Goal: Task Accomplishment & Management: Complete application form

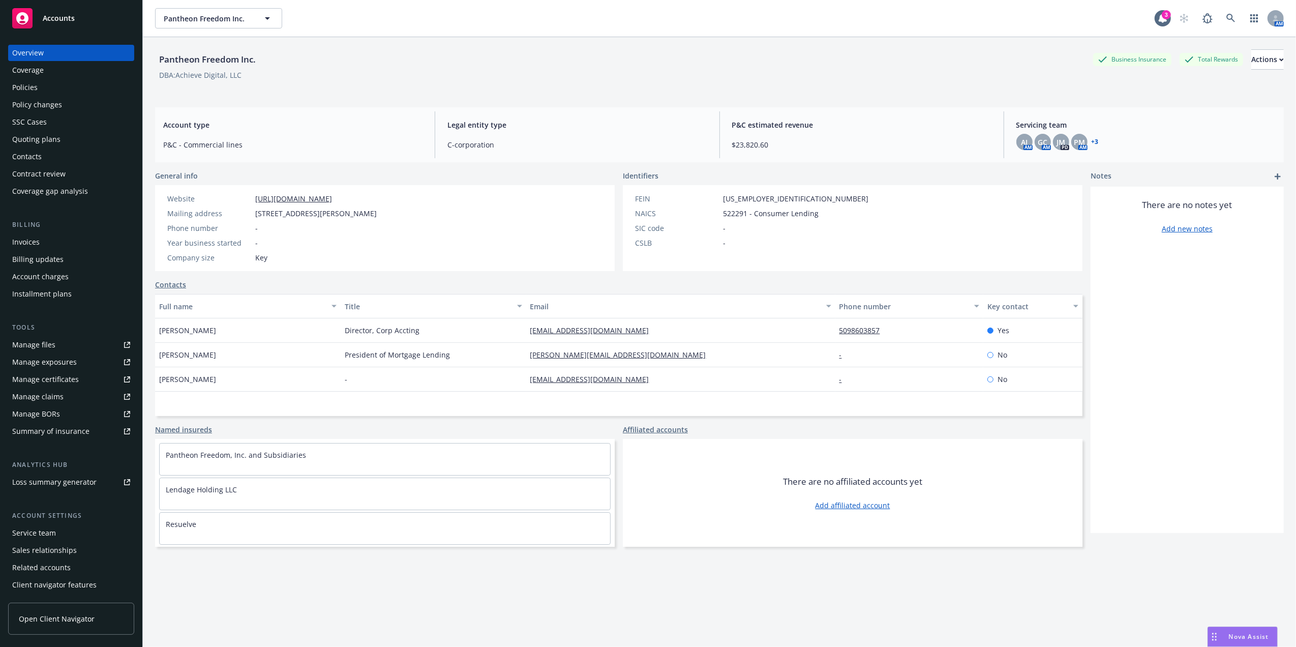
click at [25, 81] on div "Policies" at bounding box center [24, 87] width 25 height 16
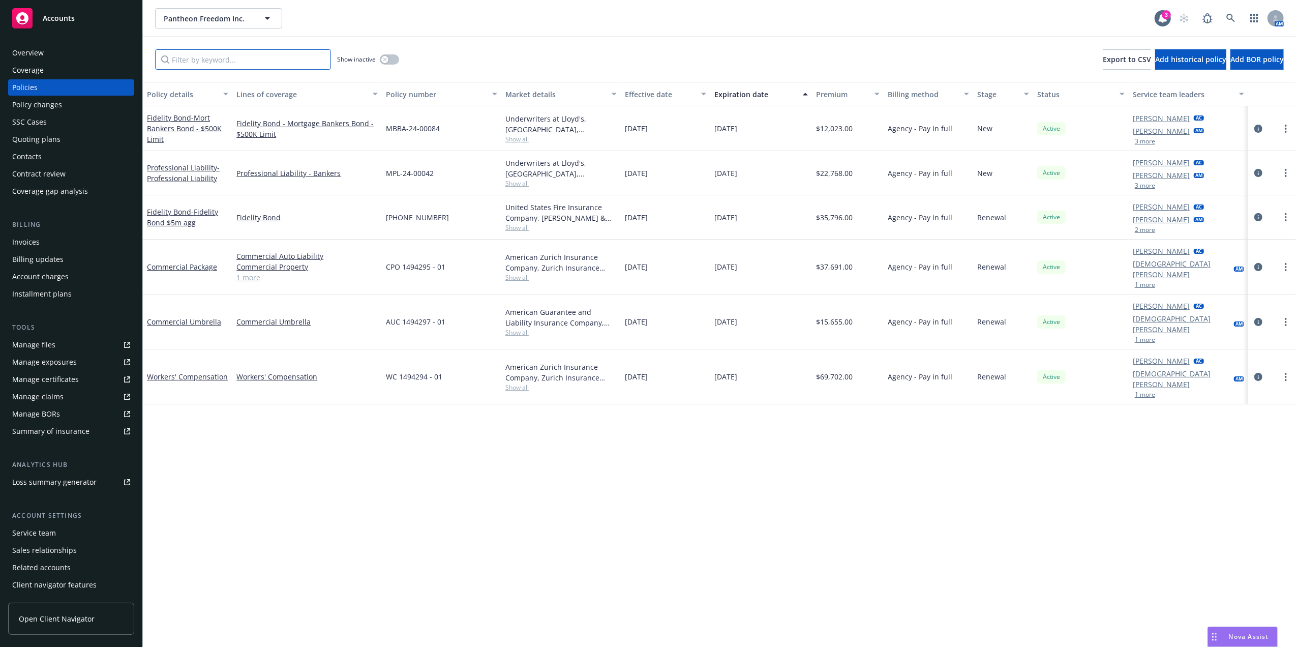
click at [257, 60] on input "Filter by keyword..." at bounding box center [243, 59] width 176 height 20
click at [386, 58] on icon "button" at bounding box center [385, 59] width 4 height 4
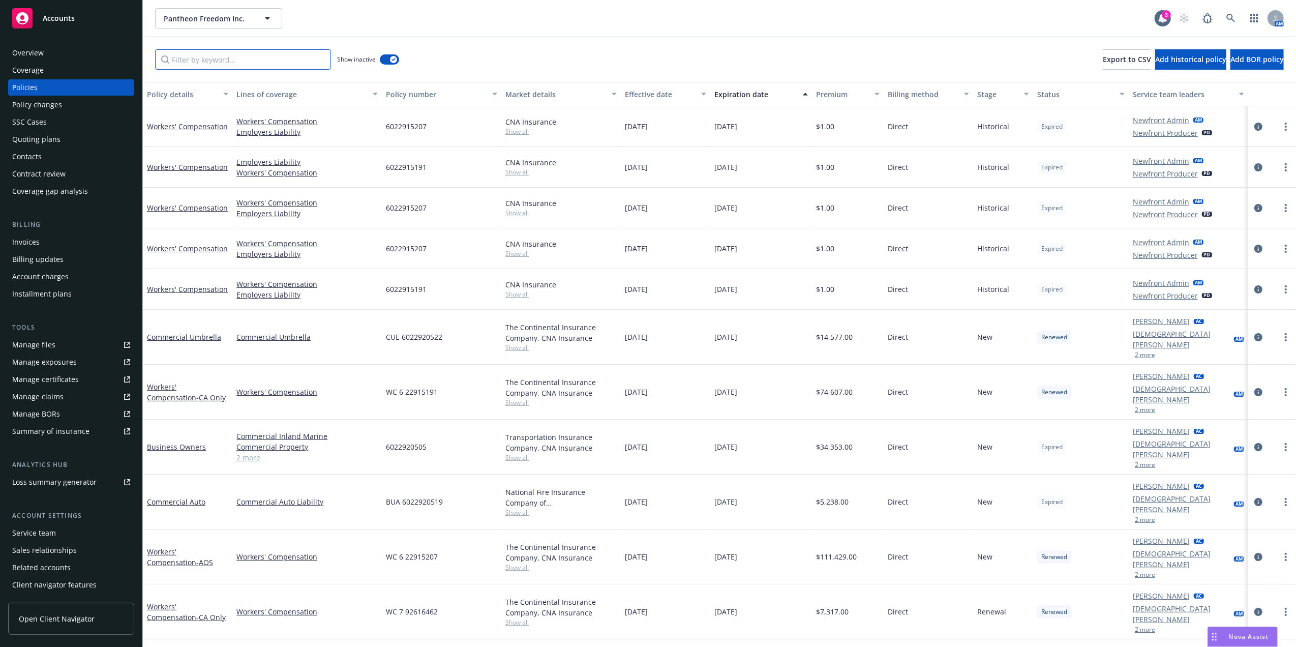
click at [249, 62] on input "Filter by keyword..." at bounding box center [243, 59] width 176 height 20
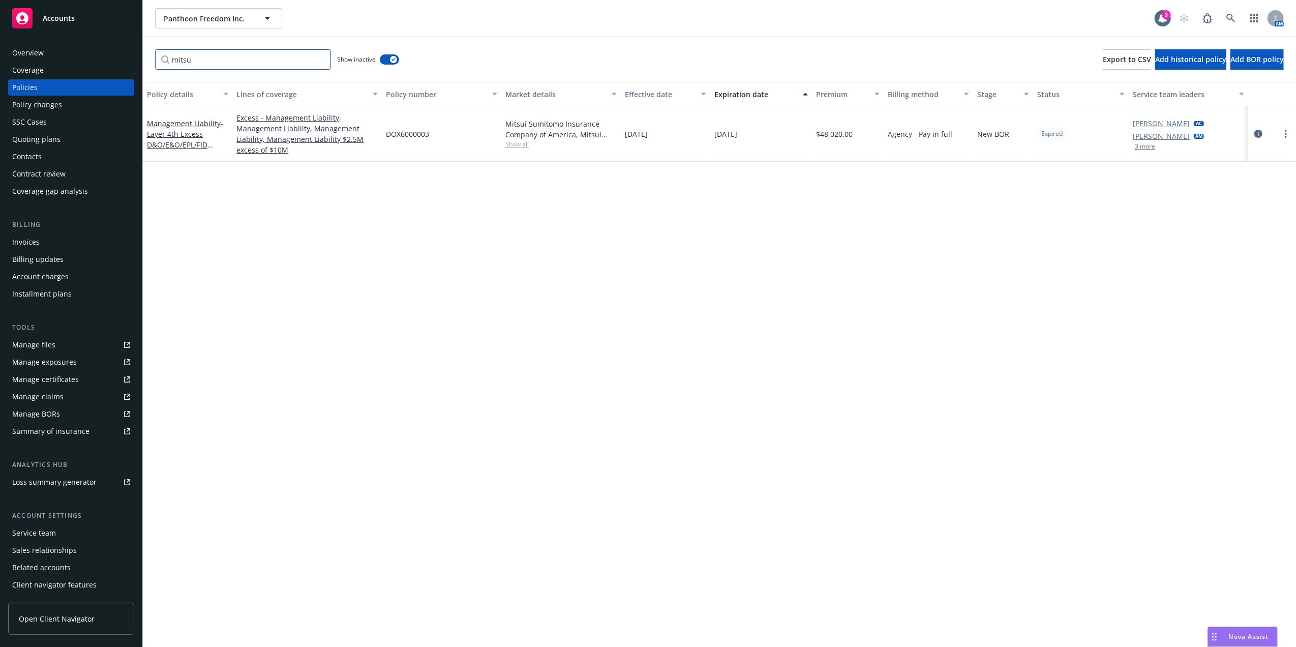
type input "mitsu"
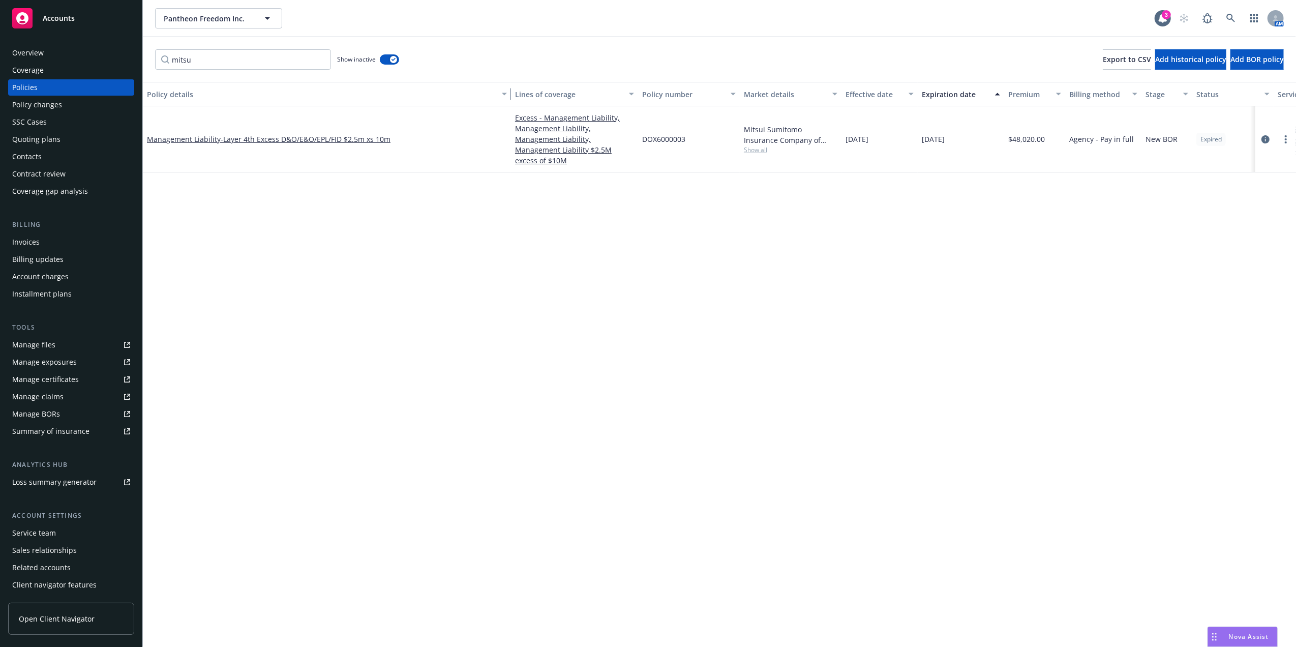
drag, startPoint x: 229, startPoint y: 88, endPoint x: 520, endPoint y: 107, distance: 292.3
click at [520, 107] on div "Policy details Lines of coverage Policy number Market details Effective date Ex…" at bounding box center [719, 364] width 1153 height 565
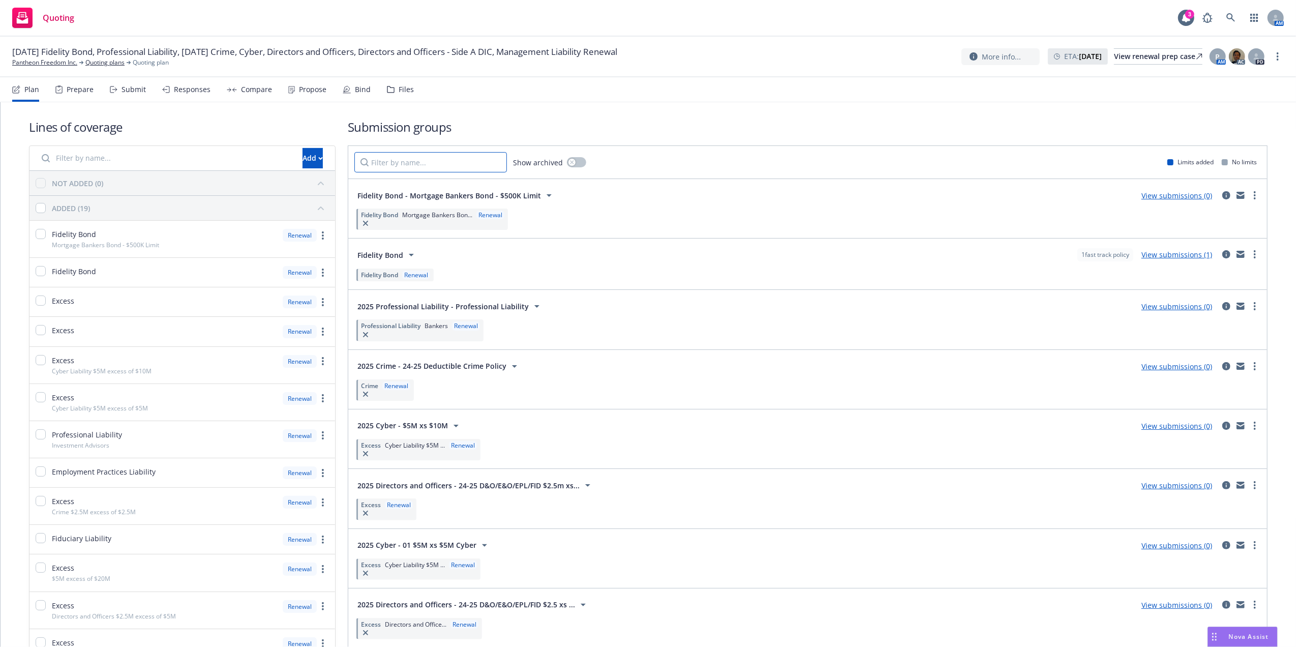
click at [456, 157] on input "Filter by name..." at bounding box center [430, 162] width 152 height 20
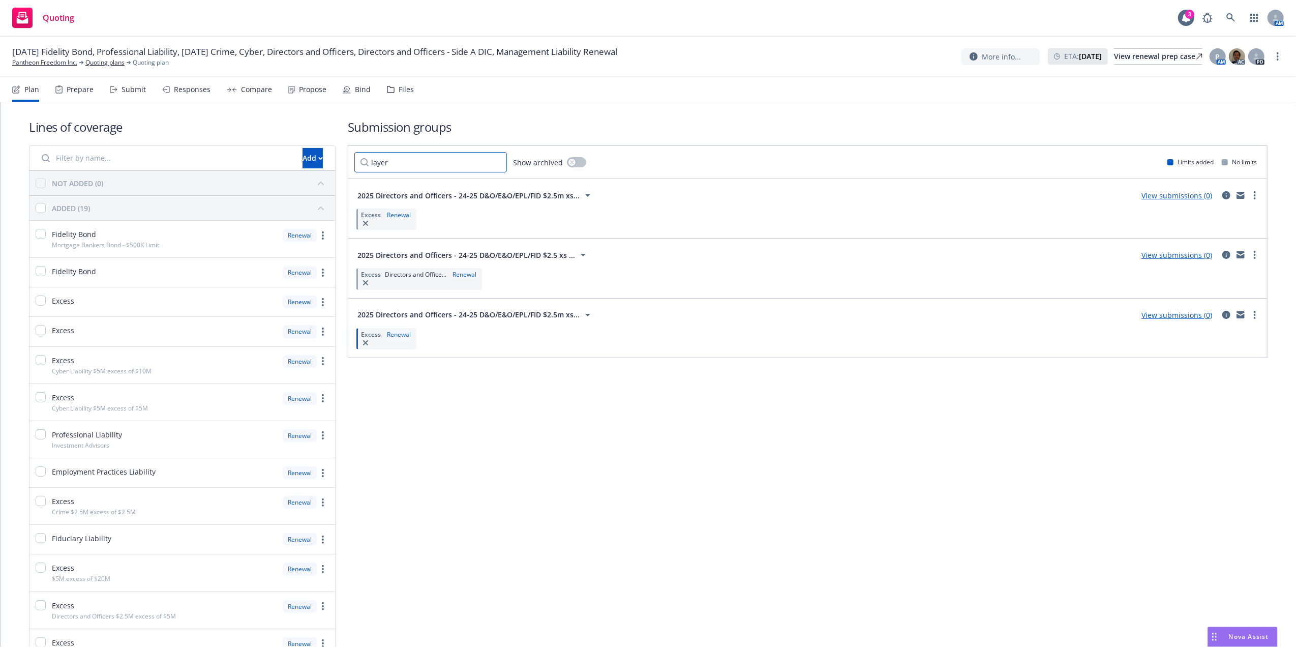
type input "layer"
click at [577, 291] on div "2025 Directors and Officers - 24-25 D&O/E&O/EPL/FID $2.5m xs..." at bounding box center [475, 315] width 236 height 12
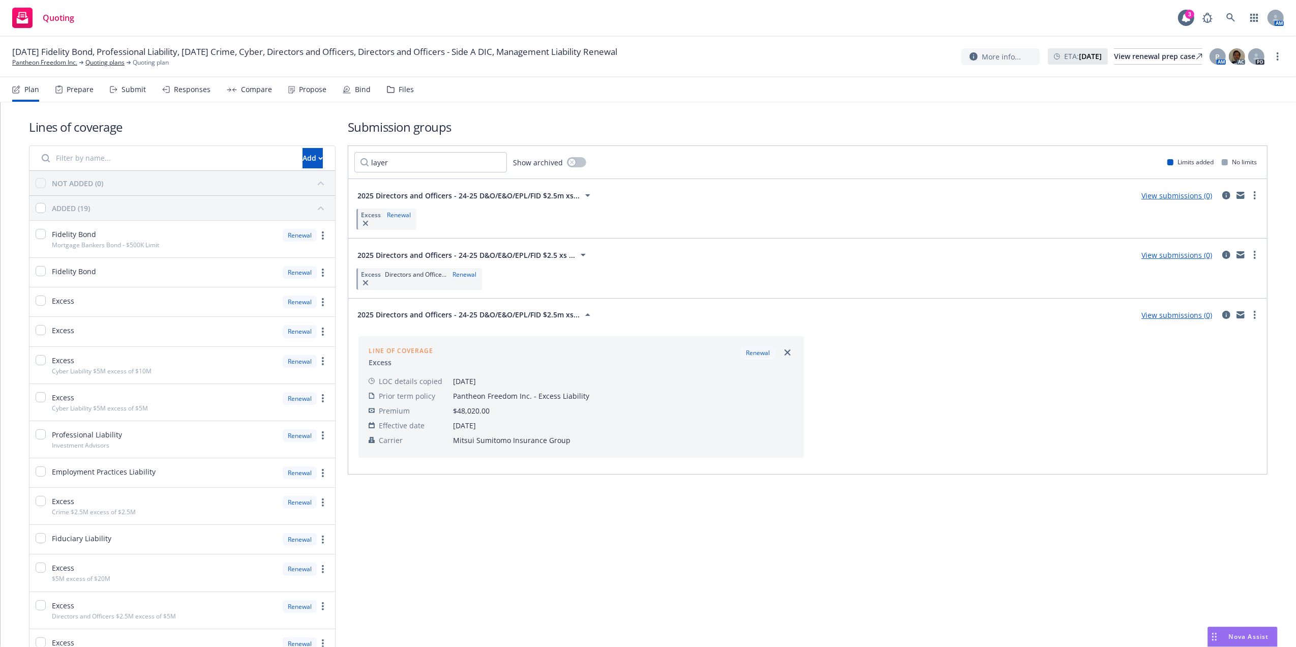
click at [536, 259] on span "2025 Directors and Officers - 24-25 D&O/E&O/EPL/FID $2.5 xs ..." at bounding box center [466, 255] width 218 height 11
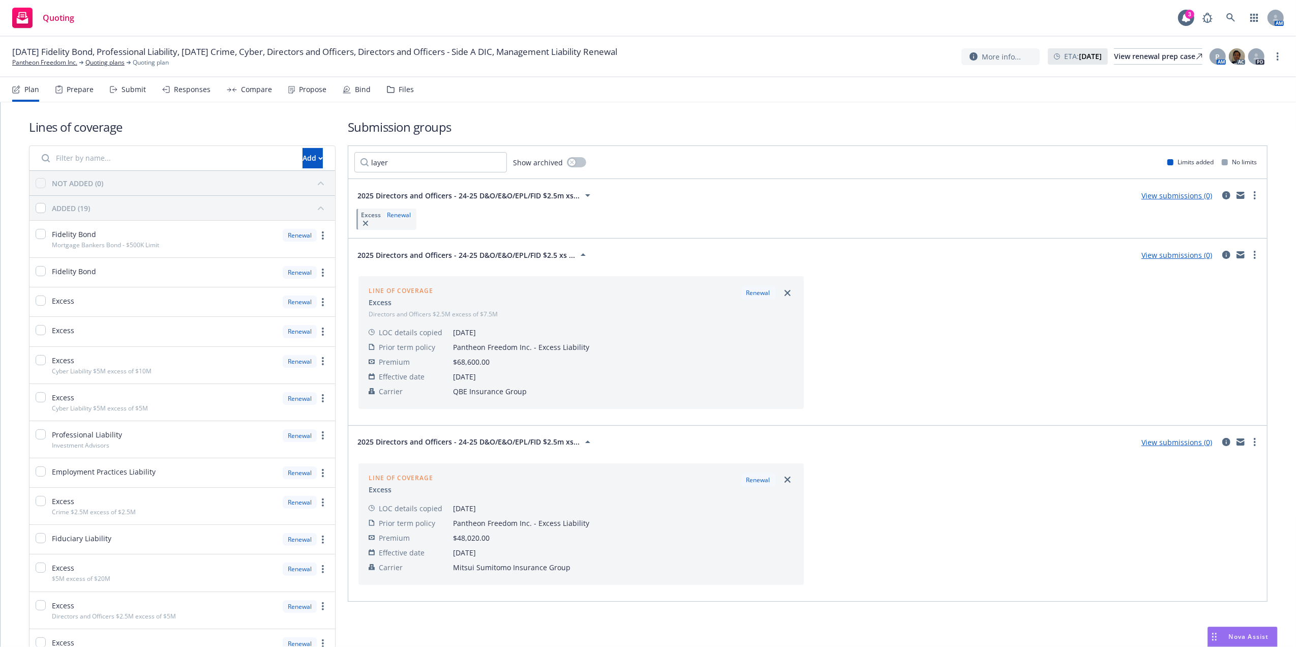
click at [536, 259] on span "2025 Directors and Officers - 24-25 D&O/E&O/EPL/FID $2.5 xs ..." at bounding box center [466, 255] width 218 height 11
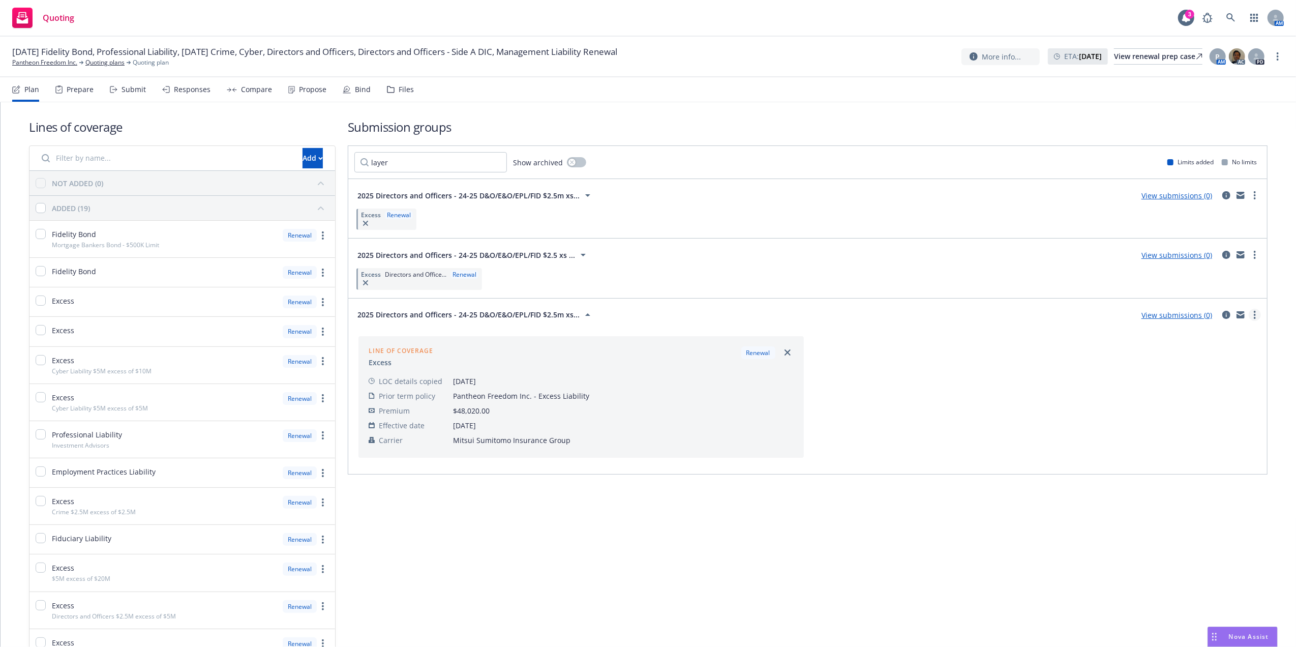
click at [639, 291] on link "more" at bounding box center [1254, 315] width 12 height 12
click at [639, 291] on span "Create policy (fast track)" at bounding box center [1196, 442] width 106 height 10
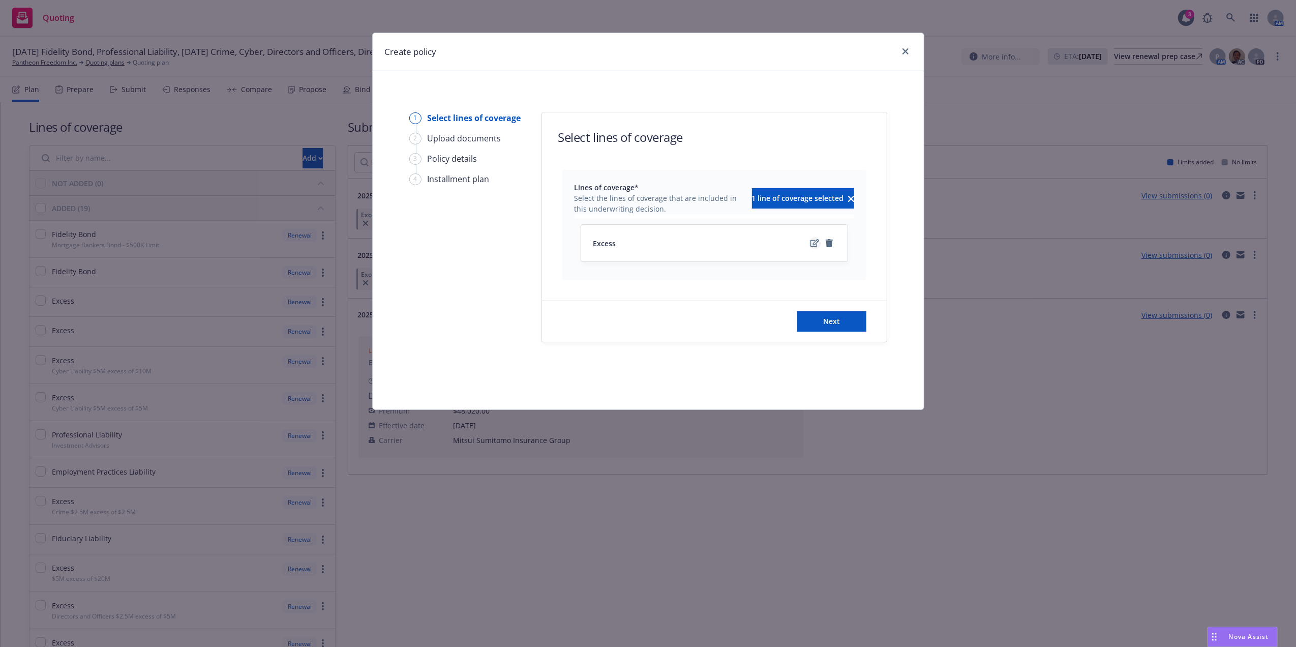
click at [639, 244] on icon "edit" at bounding box center [814, 243] width 9 height 8
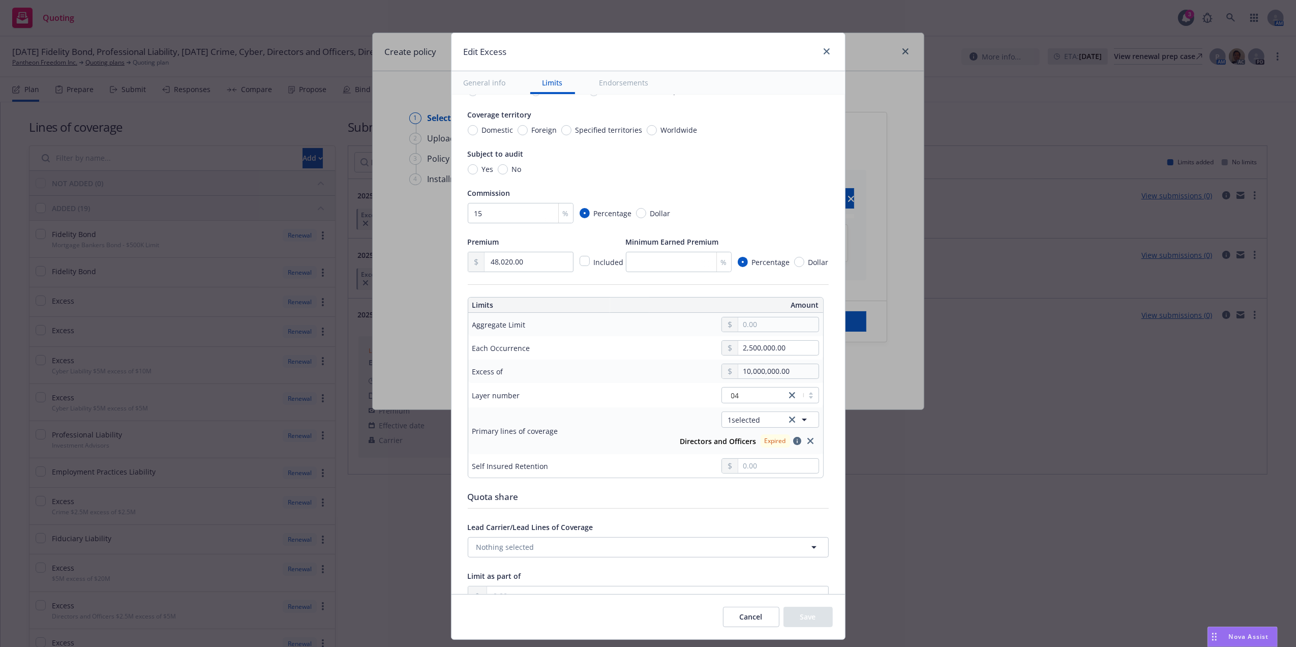
scroll to position [95, 0]
click at [639, 291] on icon "clear selection" at bounding box center [792, 415] width 6 height 6
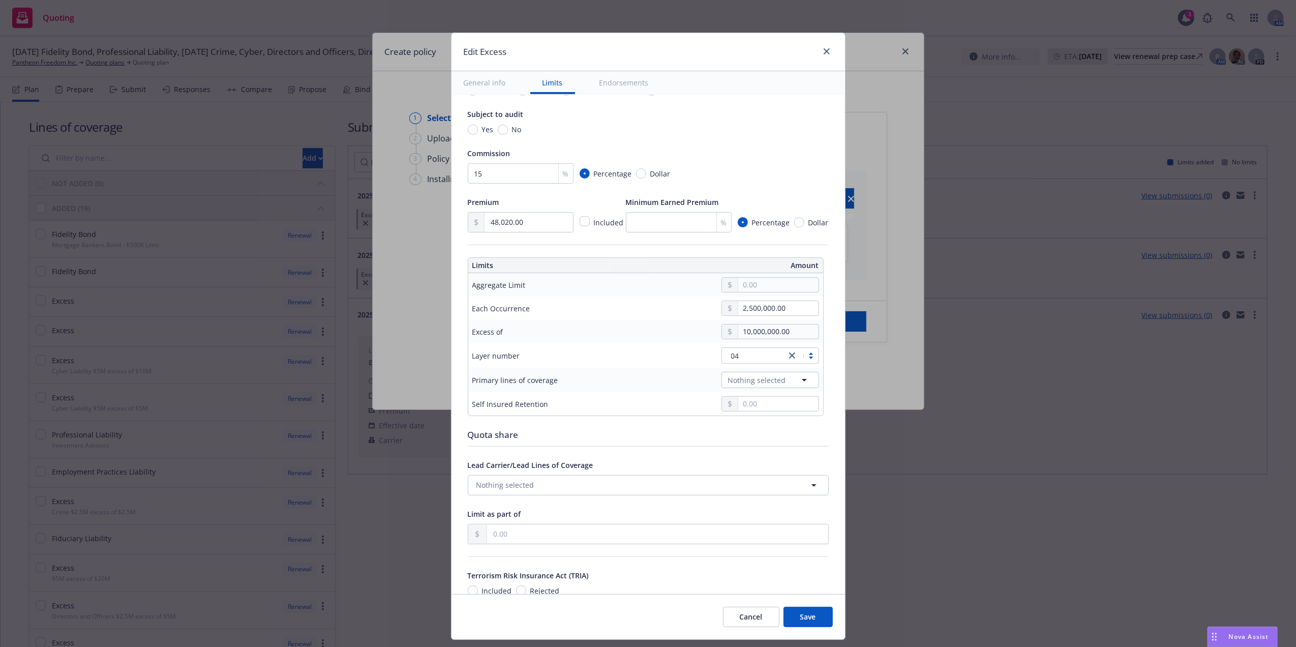
scroll to position [137, 0]
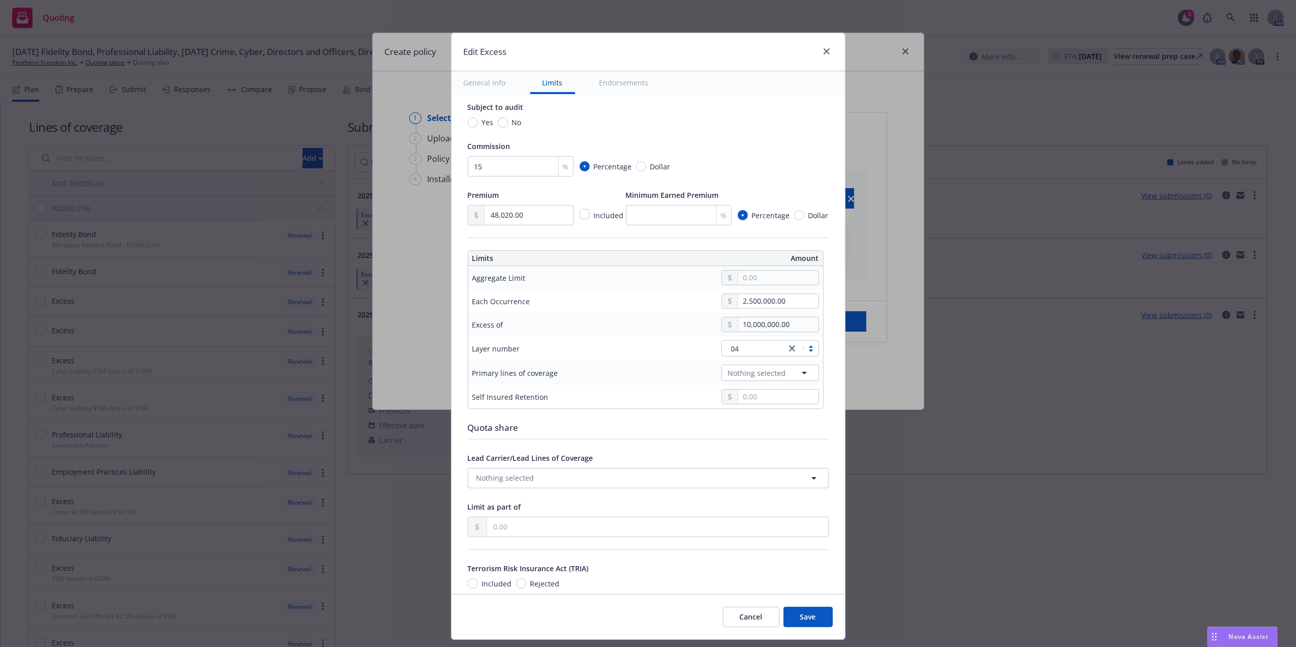
click at [639, 291] on button "Save" at bounding box center [807, 616] width 49 height 20
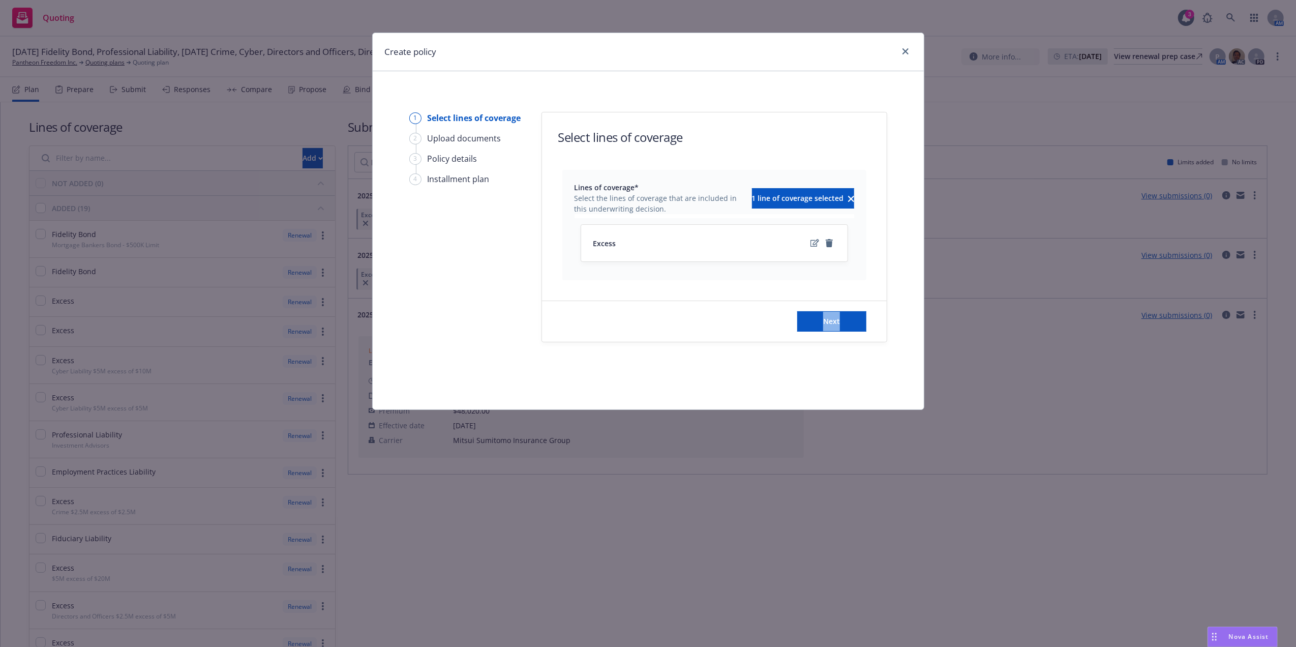
click at [639, 291] on div "Create policy 1 Select lines of coverage 2 Upload documents 3 Policy details 4 …" at bounding box center [648, 323] width 1296 height 647
click at [639, 291] on span "Next" at bounding box center [831, 321] width 17 height 10
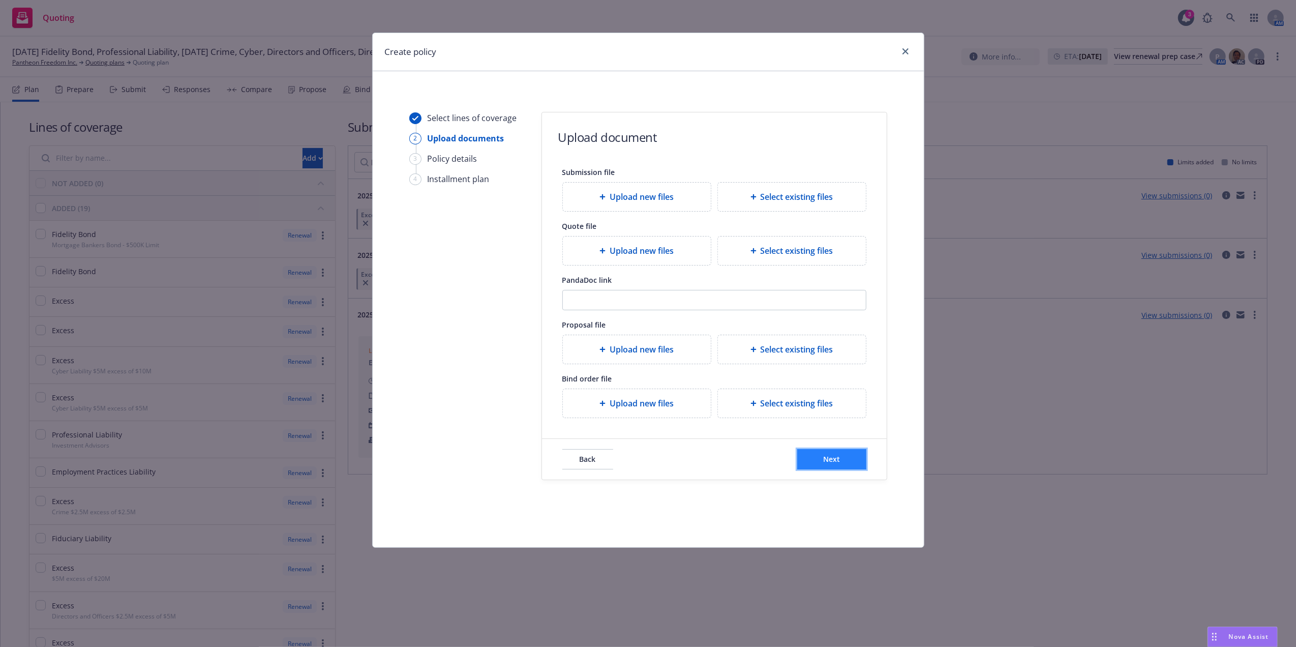
click at [639, 291] on button "Next" at bounding box center [831, 459] width 69 height 20
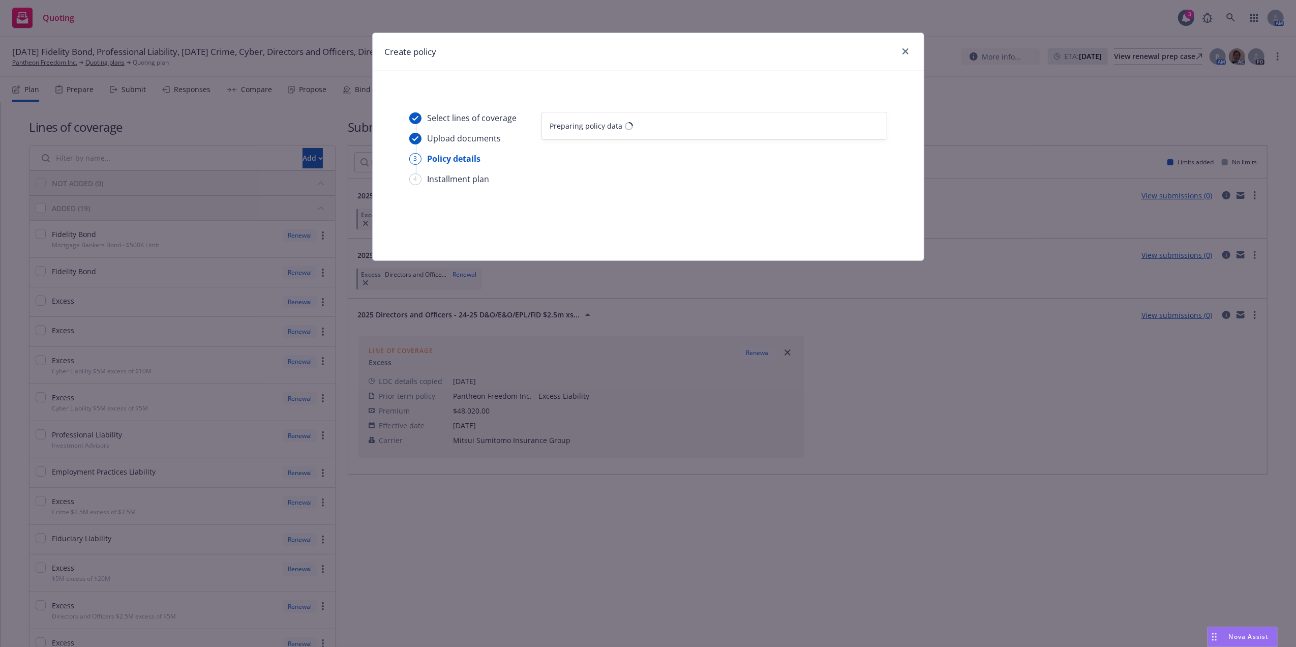
select select "12"
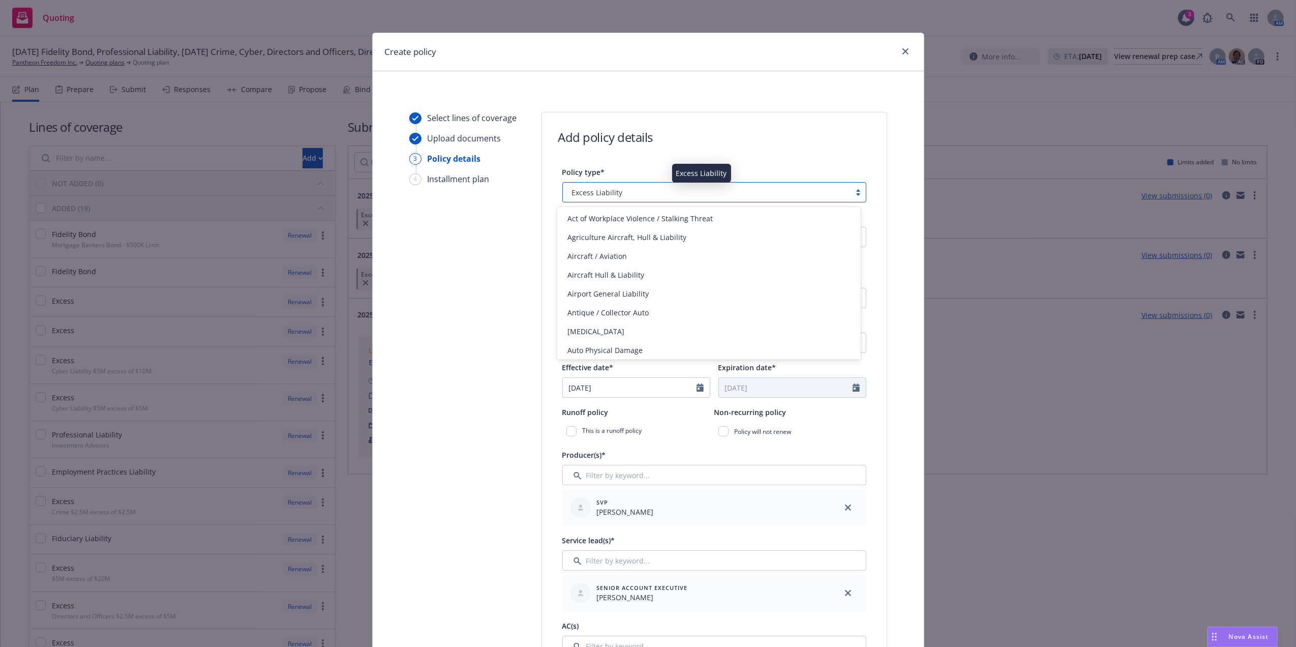
click at [631, 196] on div "Excess Liability" at bounding box center [707, 192] width 278 height 11
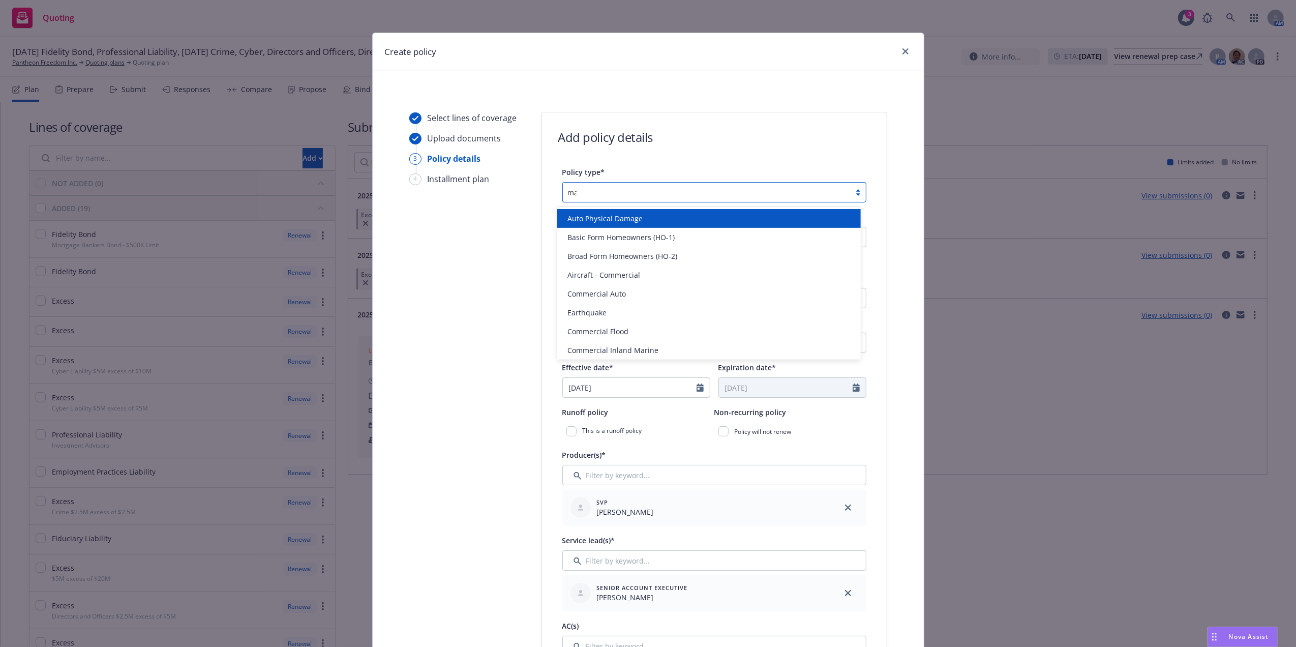
type input "man"
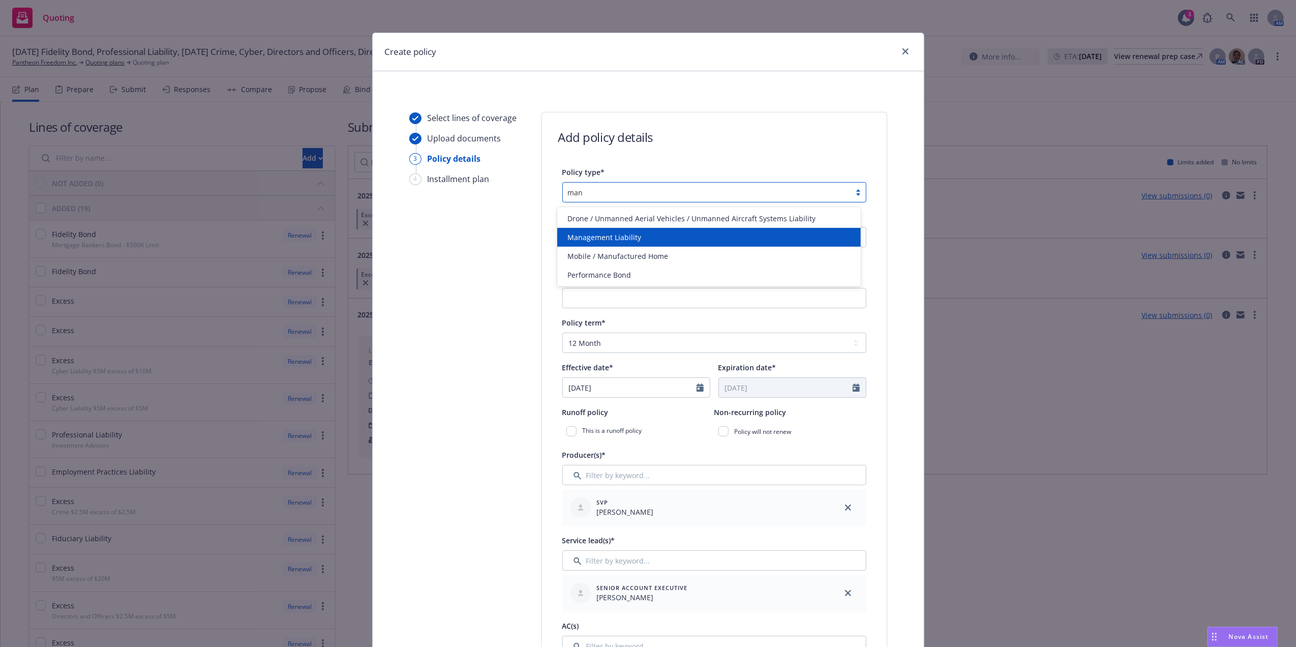
click at [639, 242] on div "Management Liability" at bounding box center [708, 237] width 291 height 11
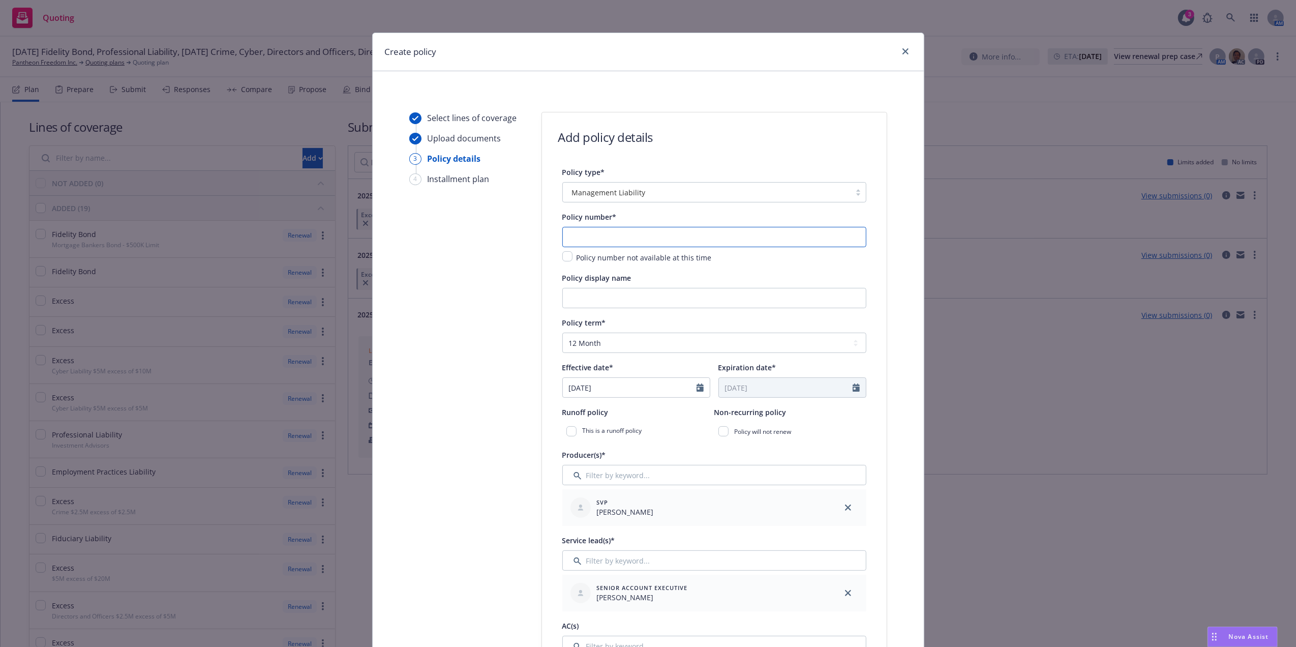
click at [573, 239] on input "text" at bounding box center [714, 237] width 304 height 20
paste input "DOX6125058"
type input "DOX6125058"
click at [571, 291] on input "Policy display name" at bounding box center [714, 298] width 304 height 20
click at [639, 291] on input "Management Liability Layer 4th Excess 2.5m xs 10m (D&O, E&O" at bounding box center [714, 298] width 304 height 20
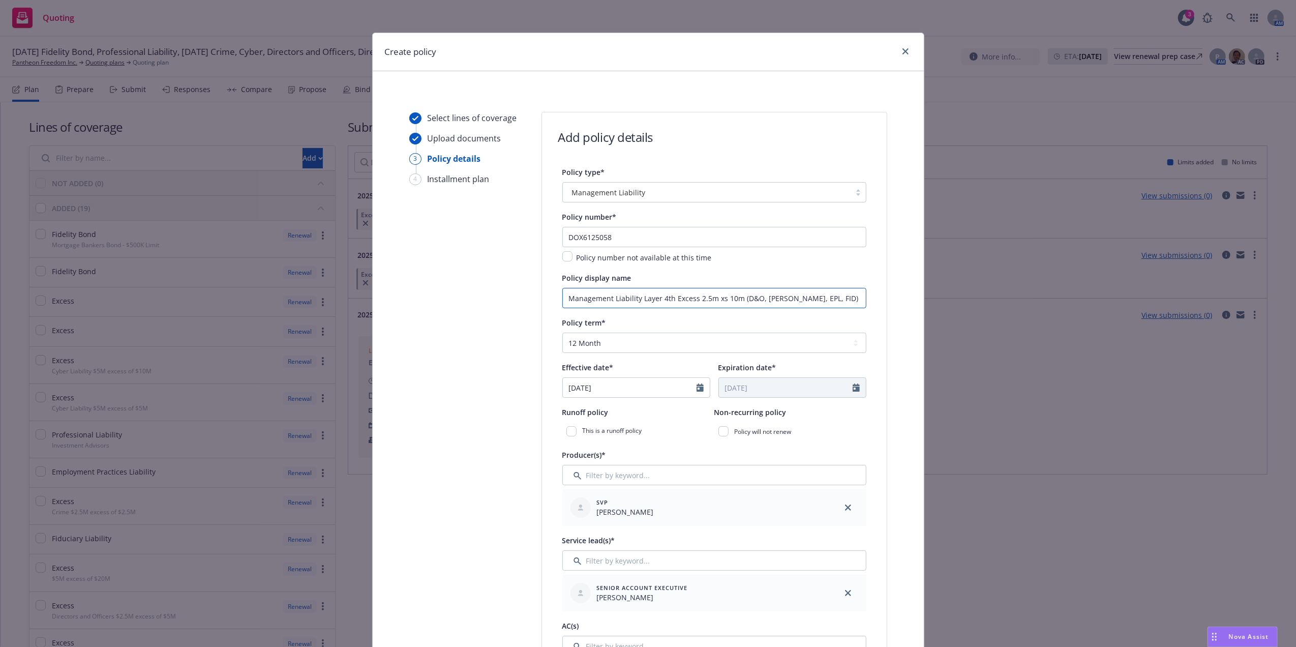
type input "Management Liability Layer 4th Excess 2.5m xs 10m (D&O, [PERSON_NAME], EPL, FID)"
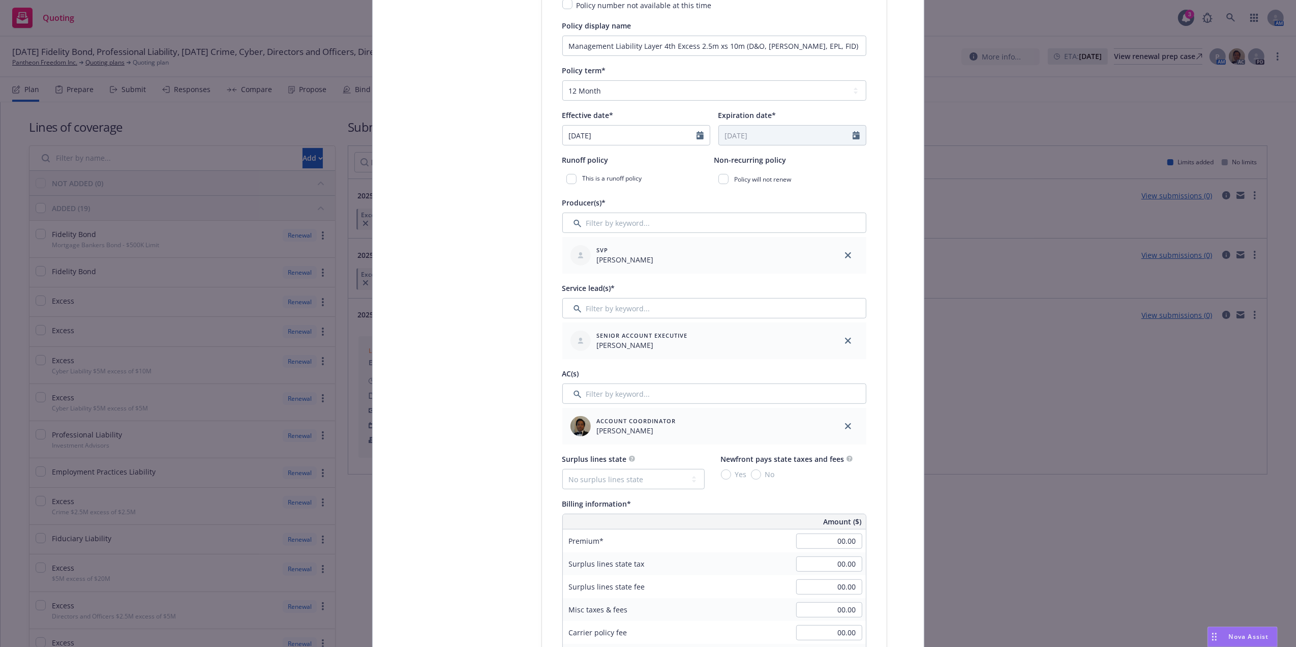
scroll to position [254, 0]
click at [594, 291] on input "Filter by keyword..." at bounding box center [714, 306] width 304 height 20
type input "s"
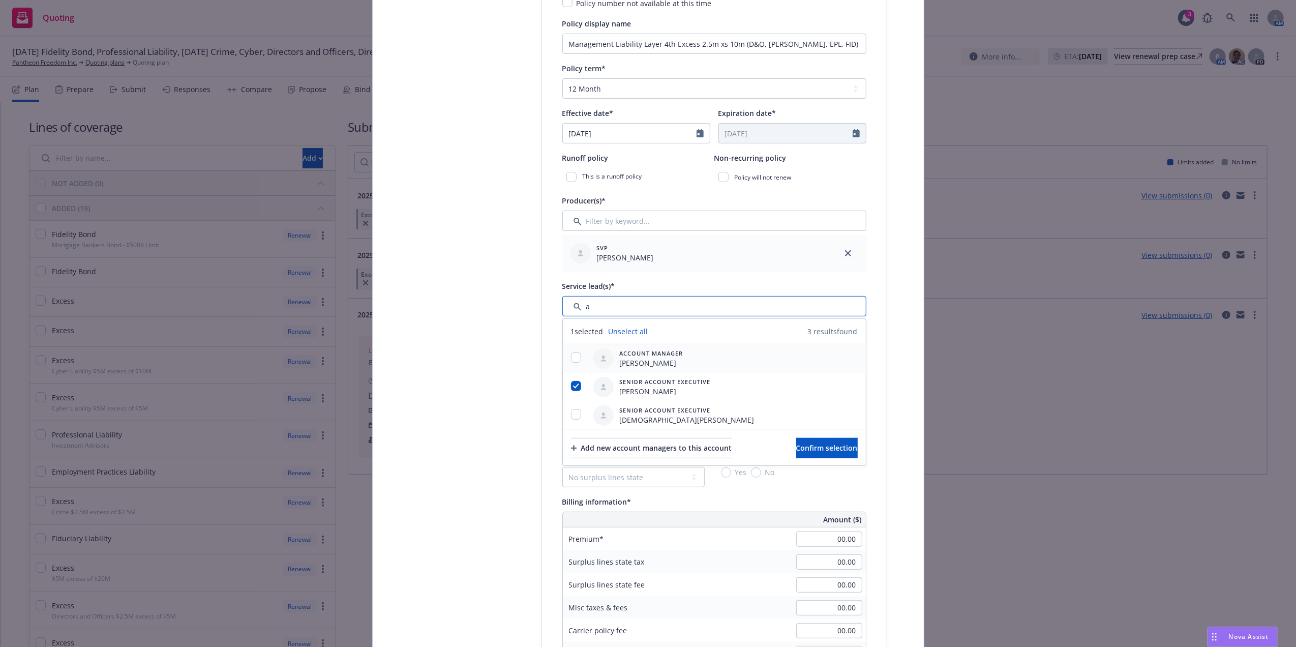
type input "a"
click at [593, 291] on div at bounding box center [603, 358] width 20 height 20
click at [577, 291] on div at bounding box center [576, 358] width 26 height 12
click at [571, 291] on input "checkbox" at bounding box center [576, 357] width 10 height 10
checkbox input "true"
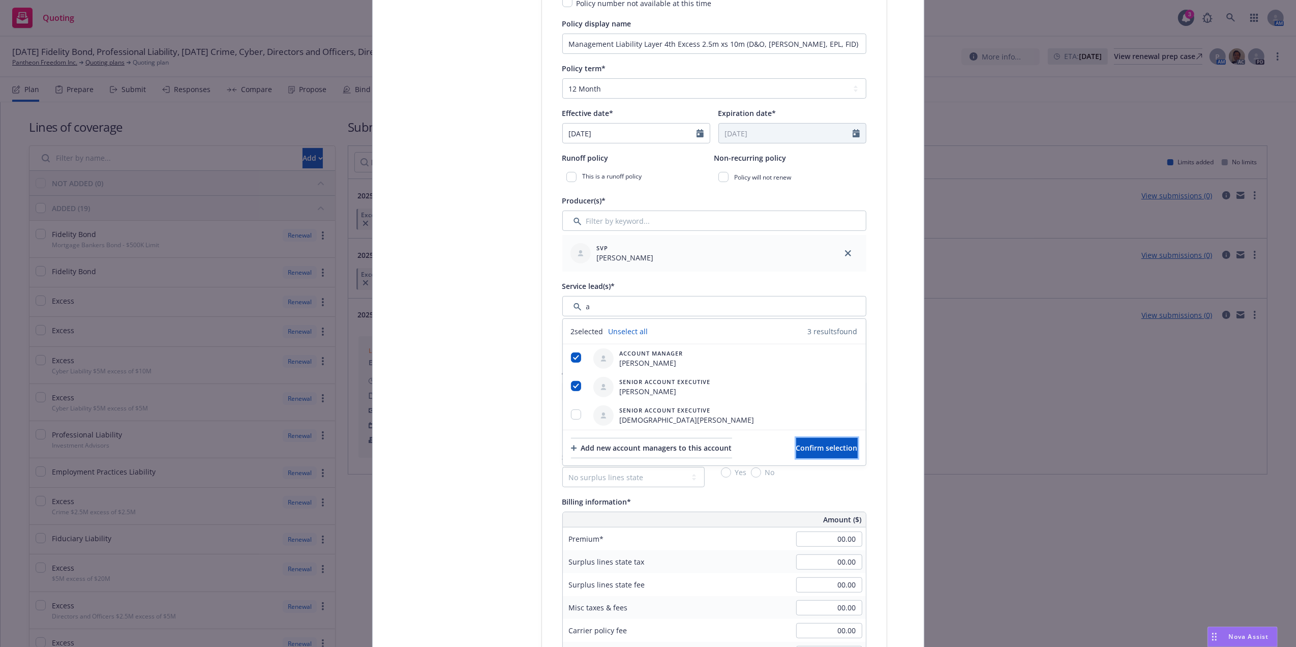
click at [639, 291] on button "Confirm selection" at bounding box center [826, 448] width 61 height 20
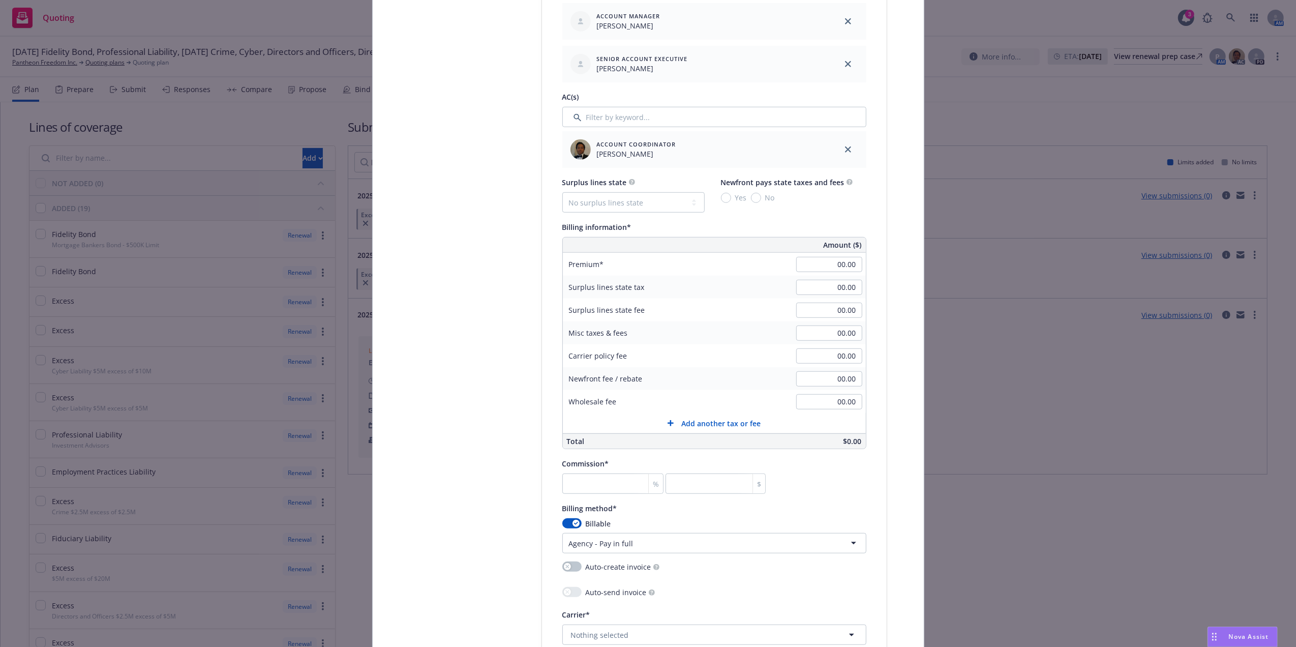
scroll to position [580, 0]
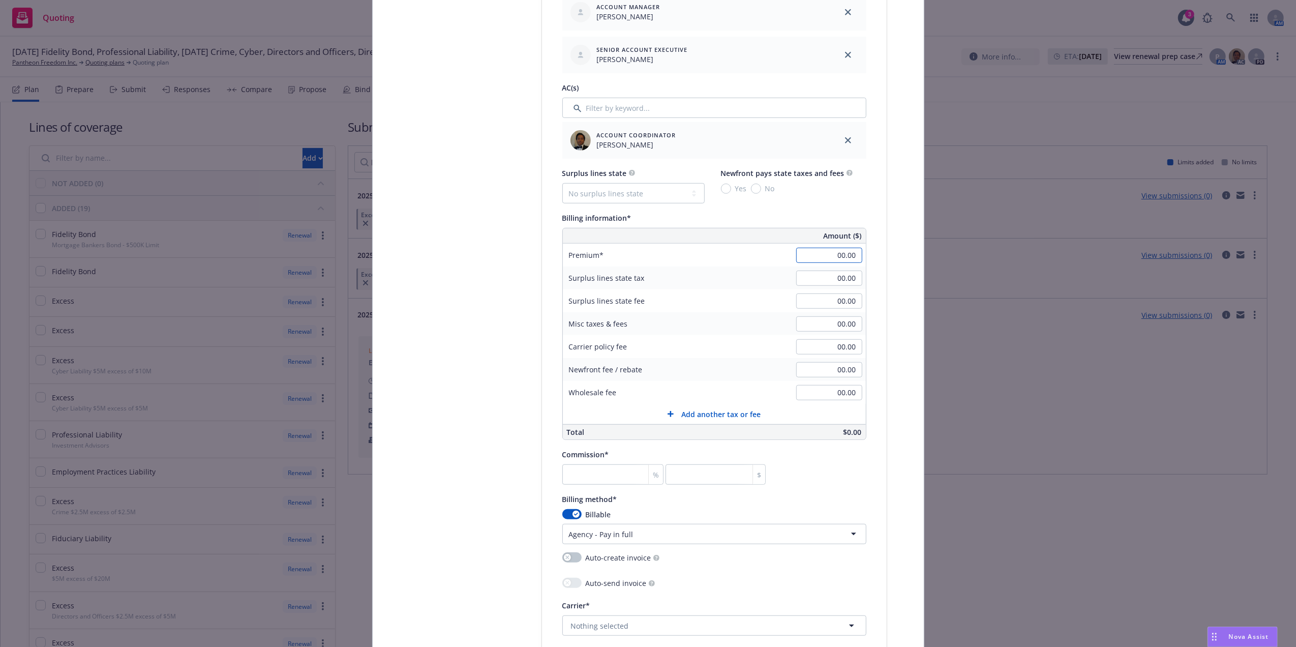
click at [639, 253] on input "00.00" at bounding box center [829, 255] width 66 height 15
type input "2"
type input "48,020.00"
click at [639, 234] on div "Policy type* Management Liability Policy number* DOX6125058 Policy number not a…" at bounding box center [714, 271] width 345 height 1372
click at [577, 291] on input "number" at bounding box center [613, 474] width 102 height 20
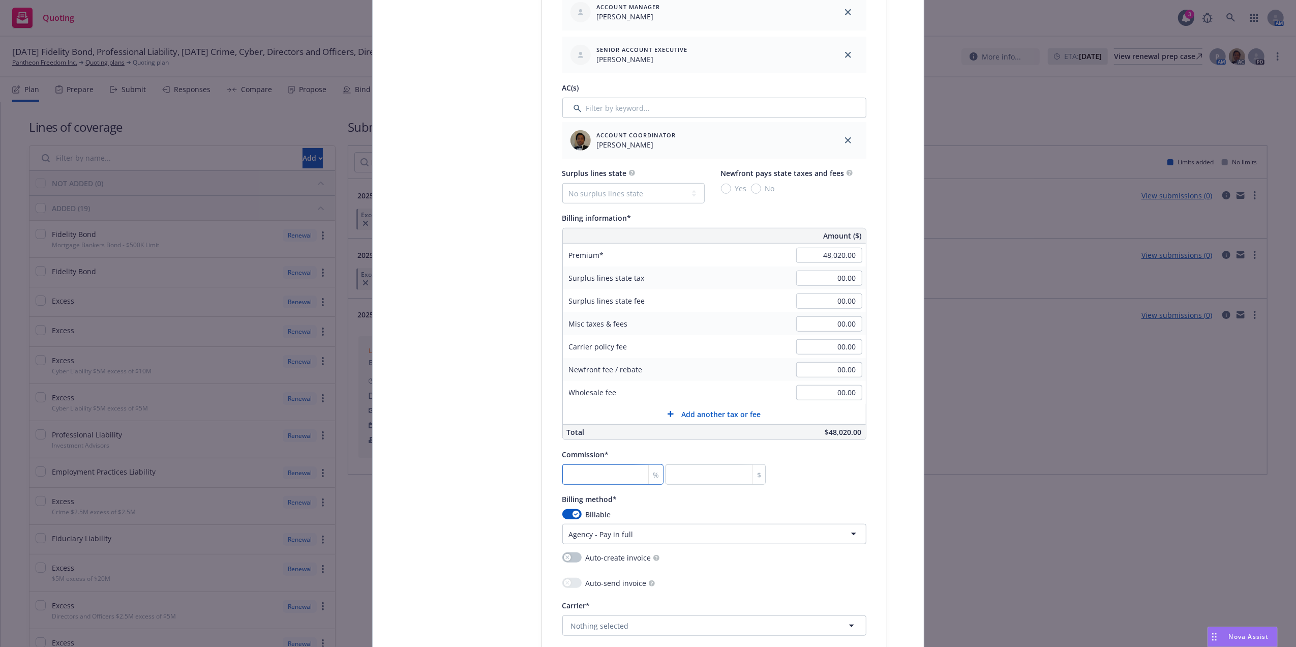
type input "1"
type input "480.2"
type input "15"
type input "7203"
type input "15"
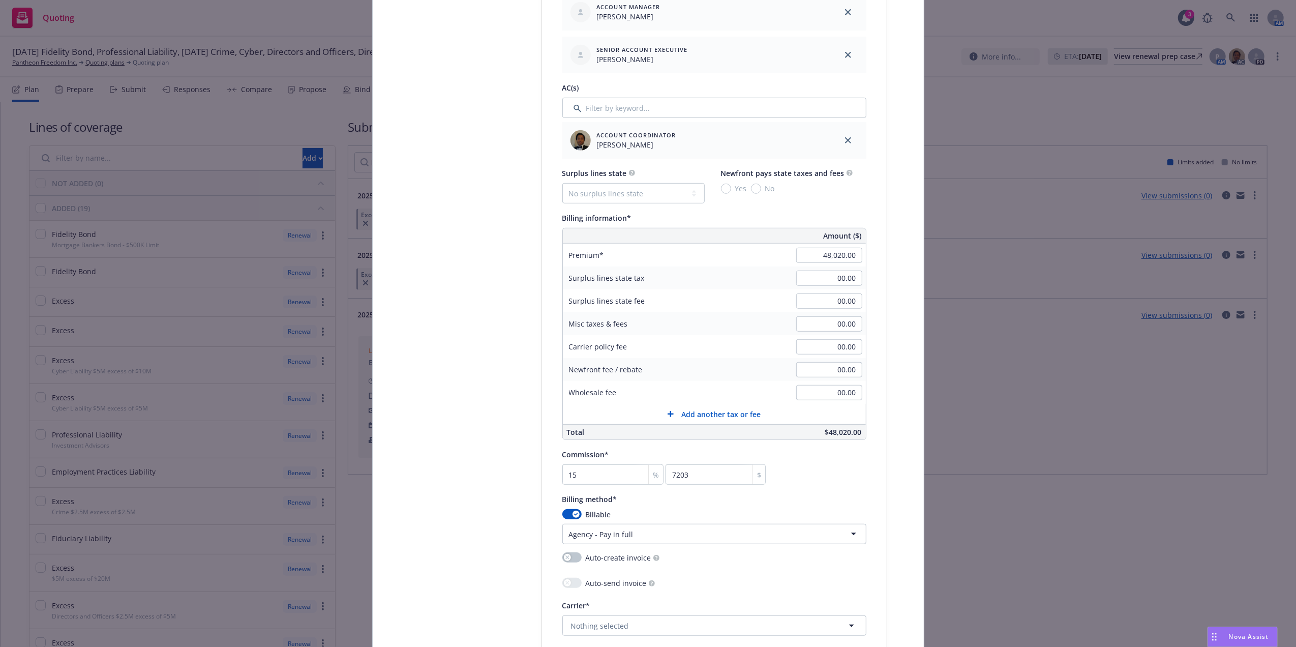
click at [639, 291] on div "Commission* 15 % 7203 $" at bounding box center [714, 466] width 304 height 37
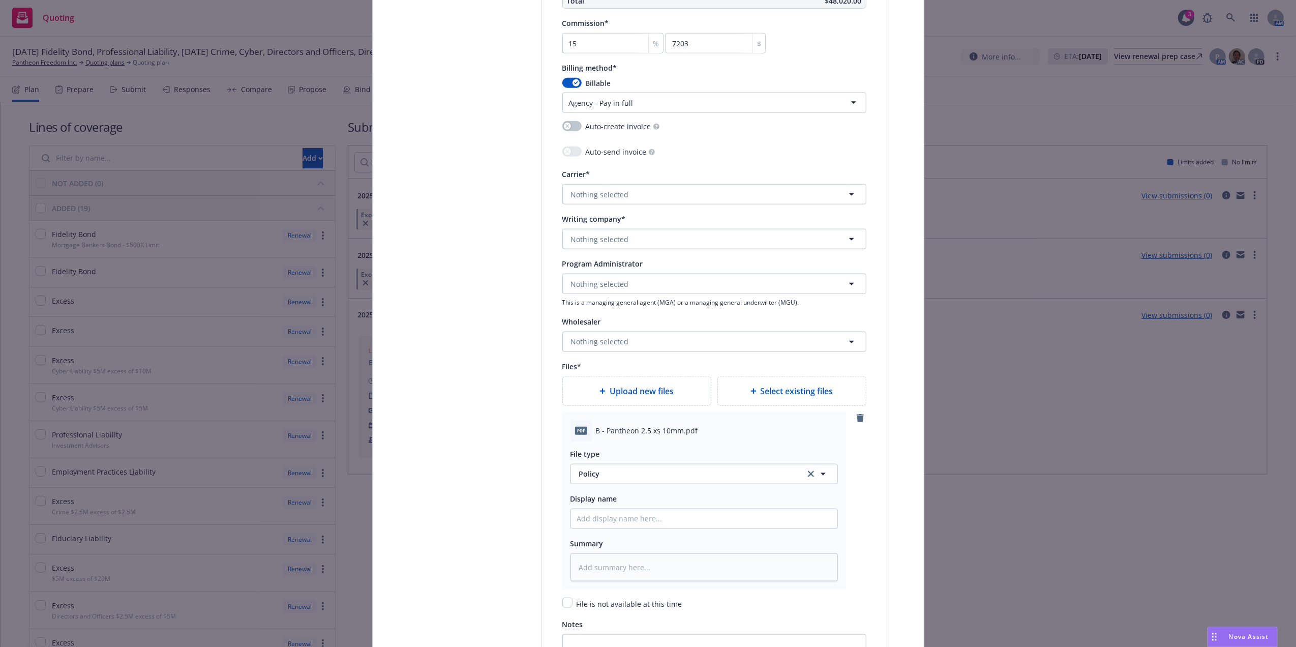
scroll to position [1240, 0]
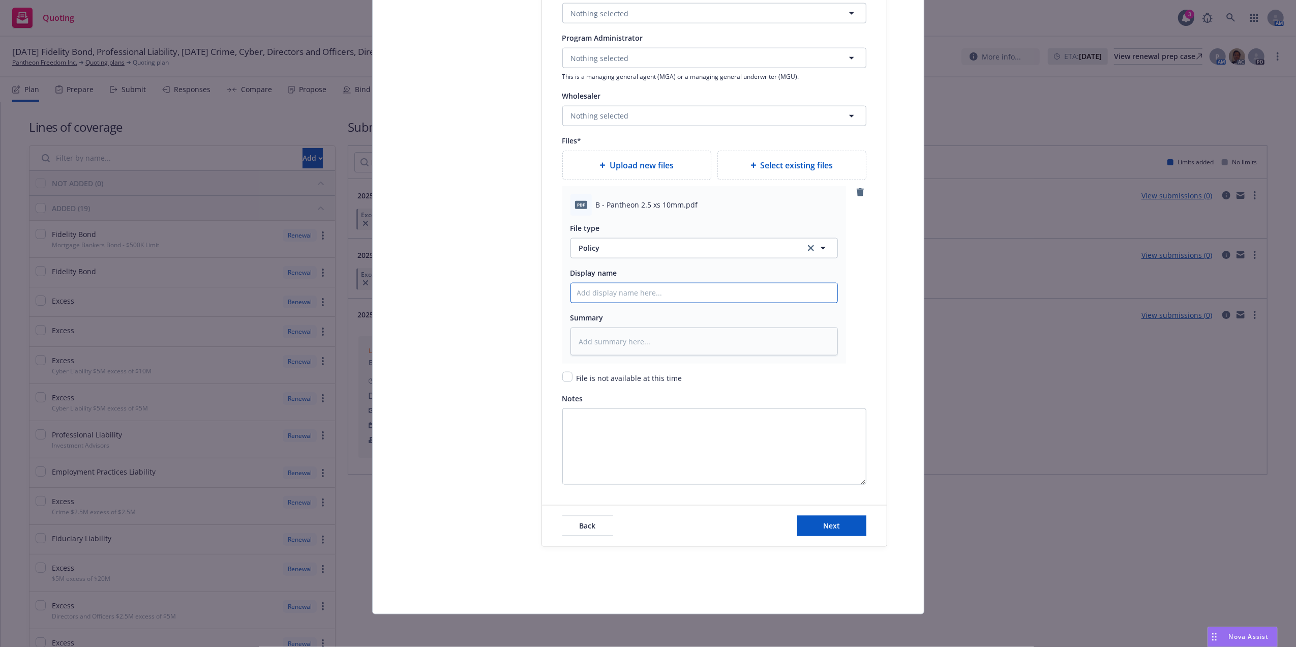
click at [639, 291] on input "Policy display name" at bounding box center [704, 292] width 266 height 19
paste input "Management Liability Layer 4th Excess 2.5m xs 10m (D&O, [PERSON_NAME], EPL, FID)"
type textarea "x"
type input "Management Liability Layer 4th Excess 2.5m xs 10m (D&O, [PERSON_NAME], EPL, FID)"
click at [572, 291] on input "Management Liability Layer 4th Excess 2.5m xs 10m (D&O, [PERSON_NAME], EPL, FID)" at bounding box center [704, 292] width 266 height 19
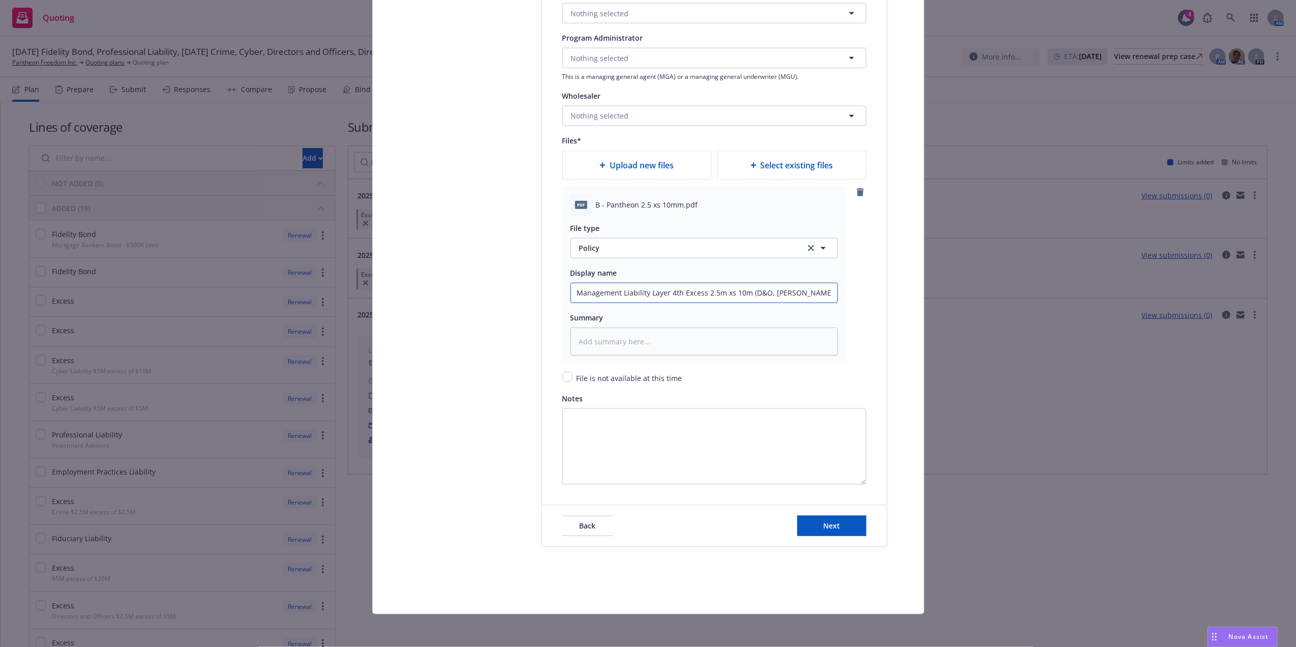
type textarea "x"
type input "2Management Liability Layer 4th Excess 2.5m xs 10m (D&O, E&O, EPL, FID)"
type textarea "x"
type input "25Management Liability Layer 4th Excess 2.5m xs 10m (D&O, E&O, EPL, FID)"
type textarea "x"
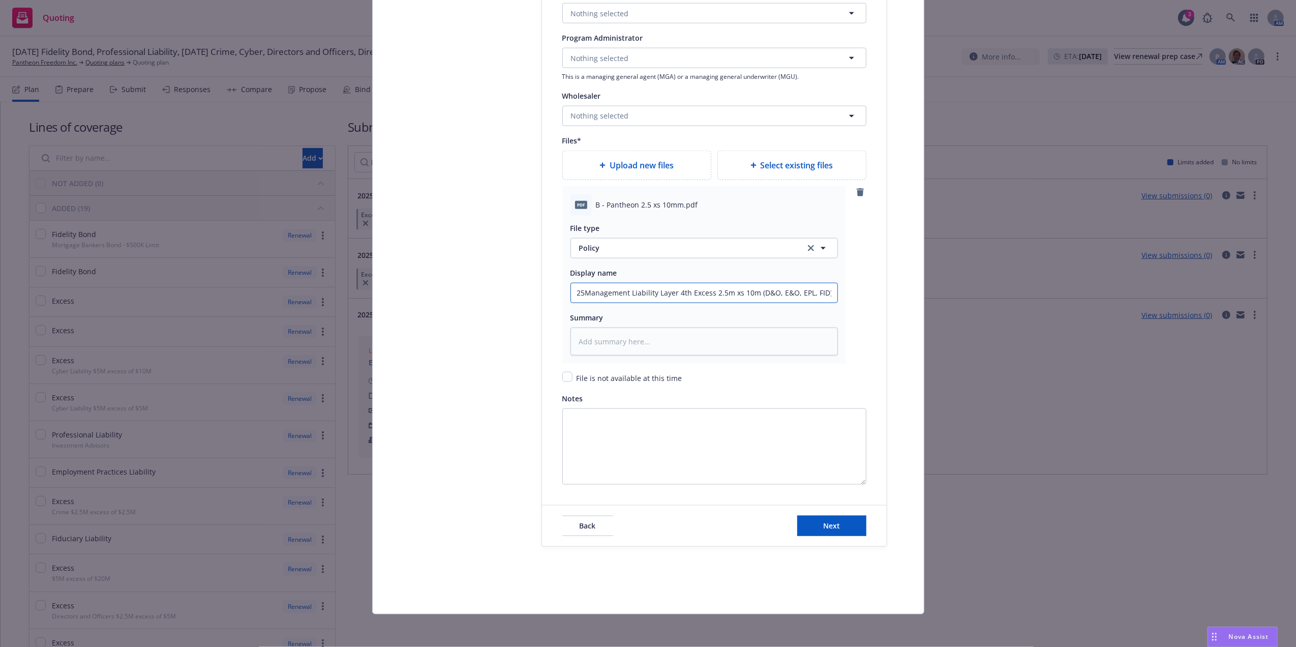
type input "25-Management Liability Layer 4th Excess 2.5m xs 10m (D&O, E&O, EPL, FID)"
type textarea "x"
type input "25-2Management Liability Layer 4th Excess 2.5m xs 10m (D&O, E&O, EPL, FID)"
type textarea "x"
type input "25-26Management Liability Layer 4th Excess 2.5m xs 10m (D&O, E&O, EPL, FID)"
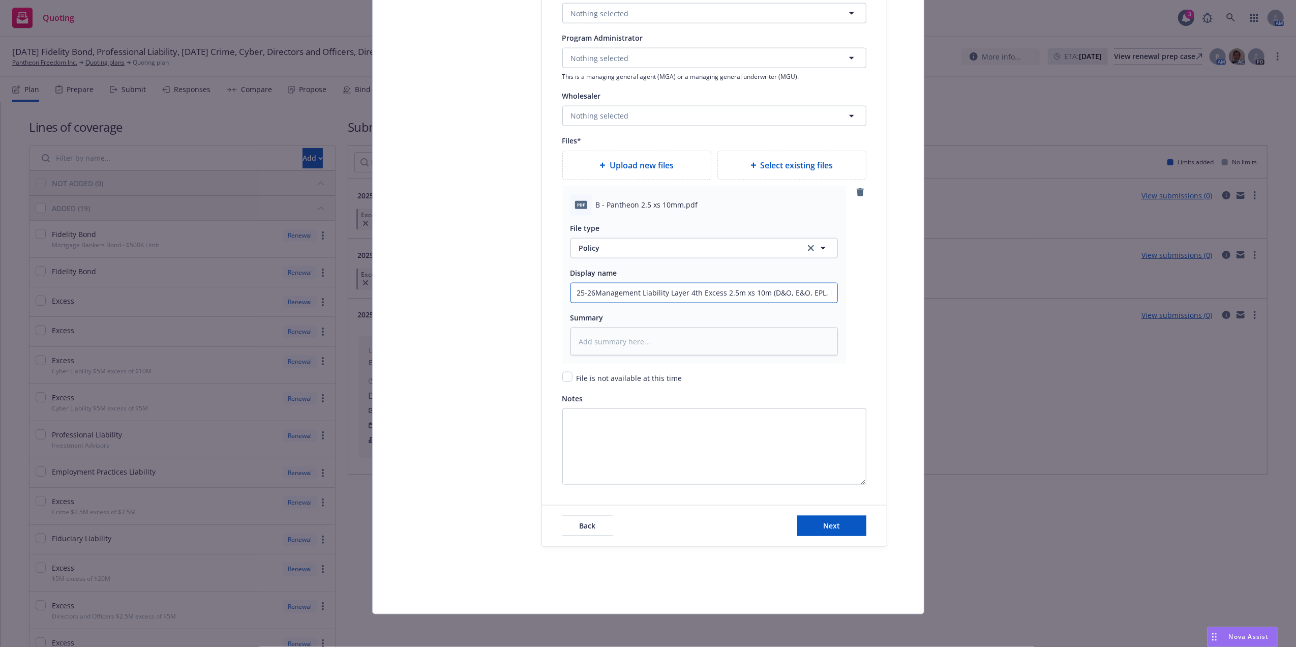
type textarea "x"
type input "25-26 Management Liability Layer 4th Excess 2.5m xs 10m (D&O, E&O, EPL, FID)"
click at [628, 245] on span "Policy" at bounding box center [686, 247] width 214 height 11
type input "binder"
click at [590, 275] on span "Binder" at bounding box center [592, 276] width 23 height 11
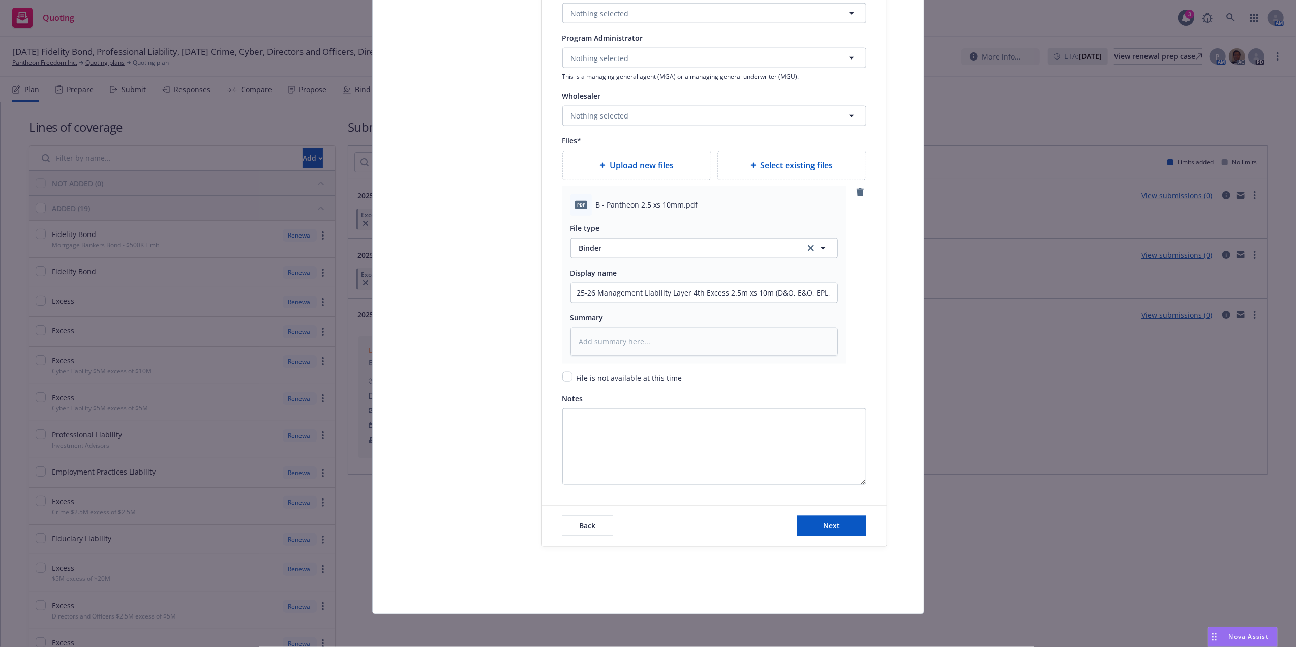
type textarea "x"
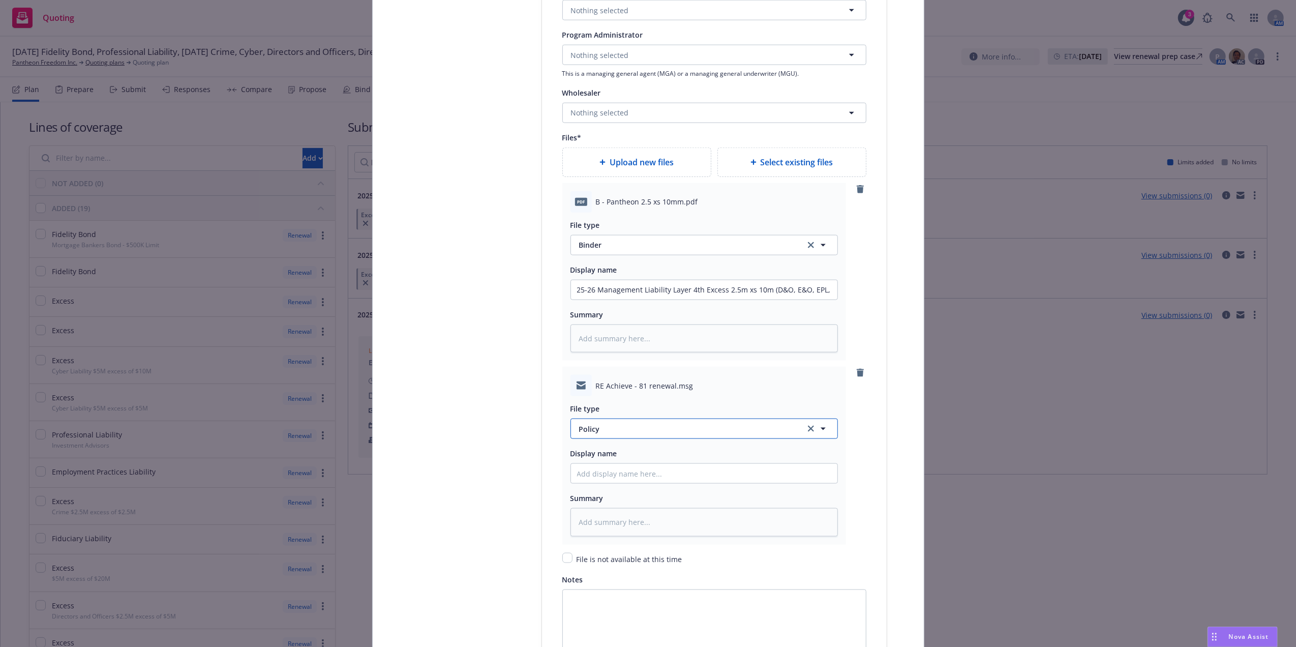
click at [639, 291] on span "Policy" at bounding box center [686, 428] width 214 height 11
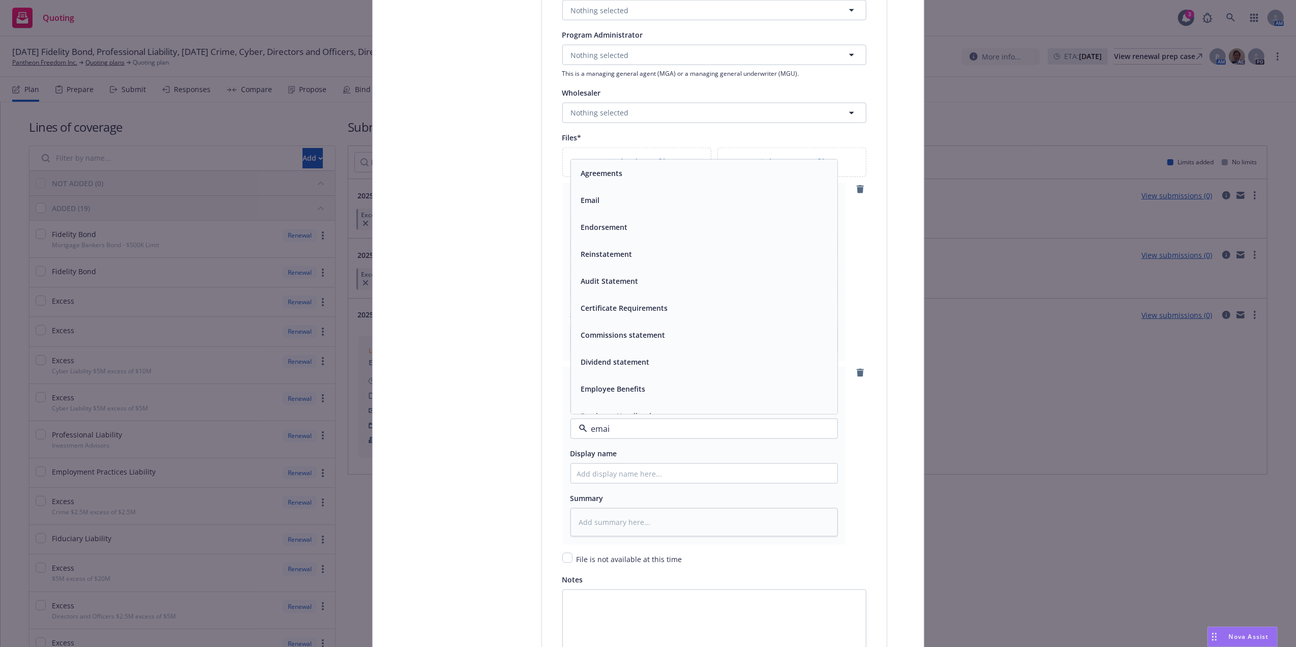
type input "email"
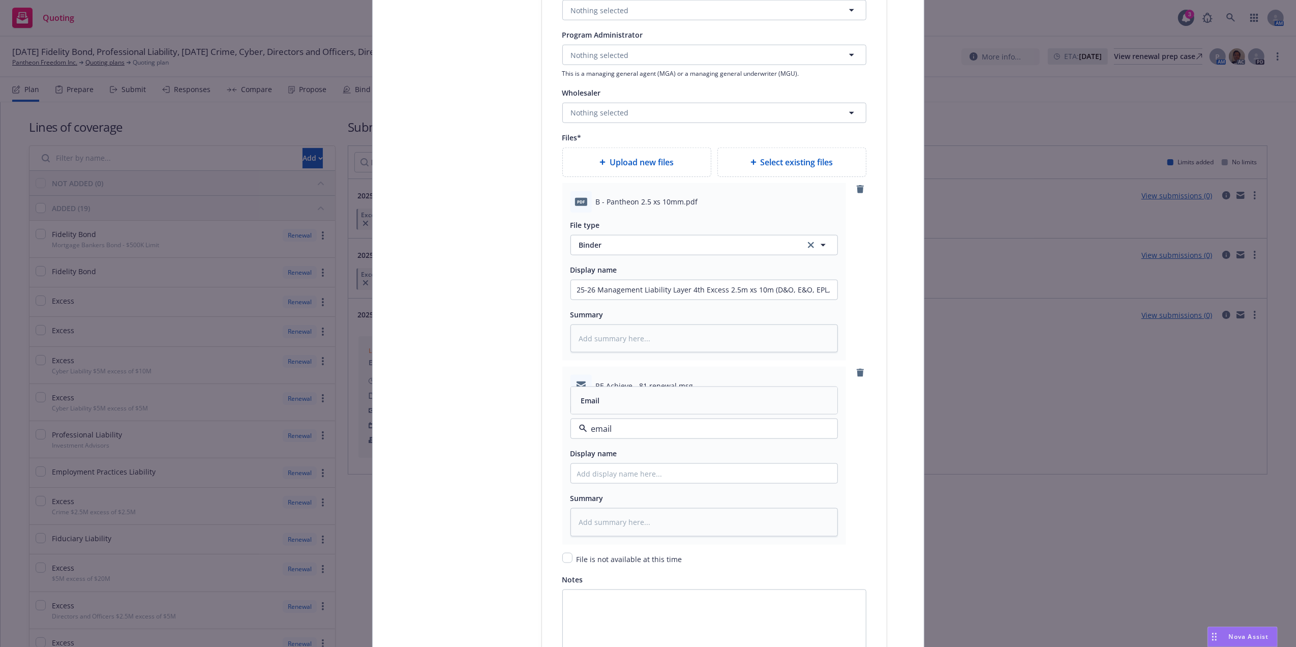
click at [625, 291] on div "Email" at bounding box center [704, 400] width 254 height 15
click at [639, 285] on input "25-26 Management Liability Layer 4th Excess 2.5m xs 10m (D&O, E&O, EPL, FID)" at bounding box center [704, 289] width 266 height 19
click at [623, 291] on input "Policy display name" at bounding box center [704, 289] width 266 height 19
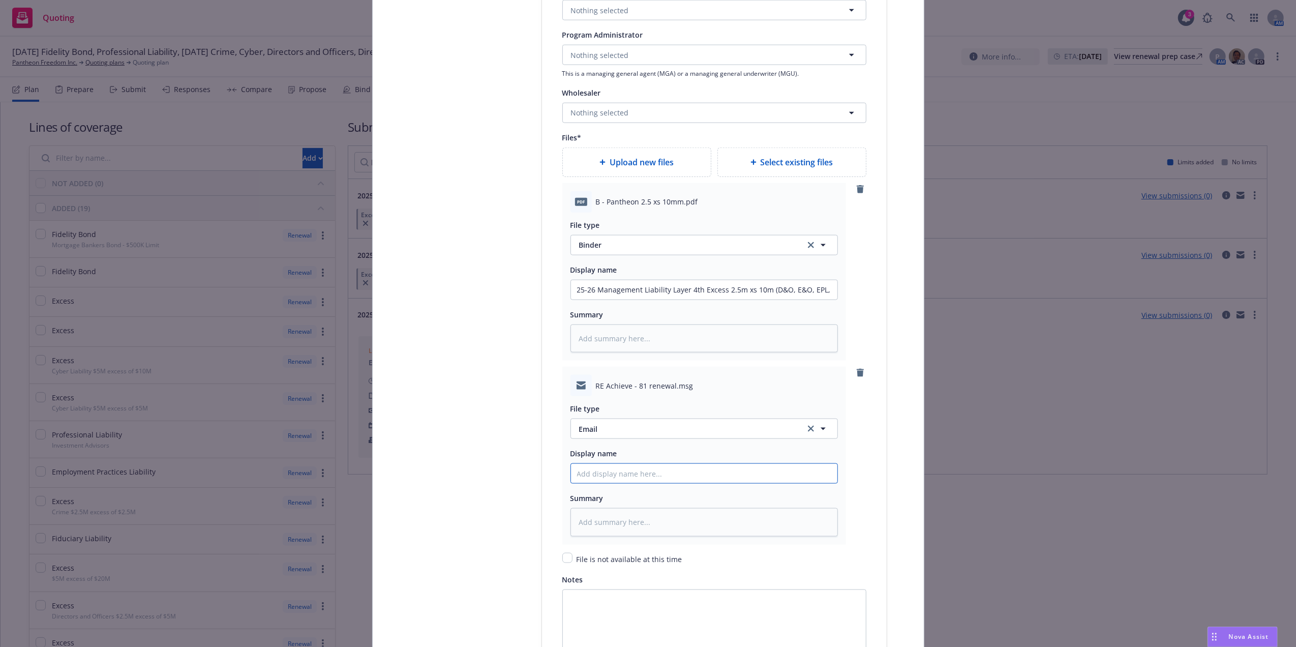
paste input "25-26 Management Liability Layer 4th Excess 2.5m xs 10m (D&O, E&O, EPL, FID)"
type textarea "x"
type input "25-26 Management Liability Layer 4th Excess 2.5m xs 10m (D&O, E&O, EPL, FID)"
type textarea "x"
type input "25-26 Management Liability Layer 4th Excess 2.5m xs 10m (D&O, E&O, EPL, FID)"
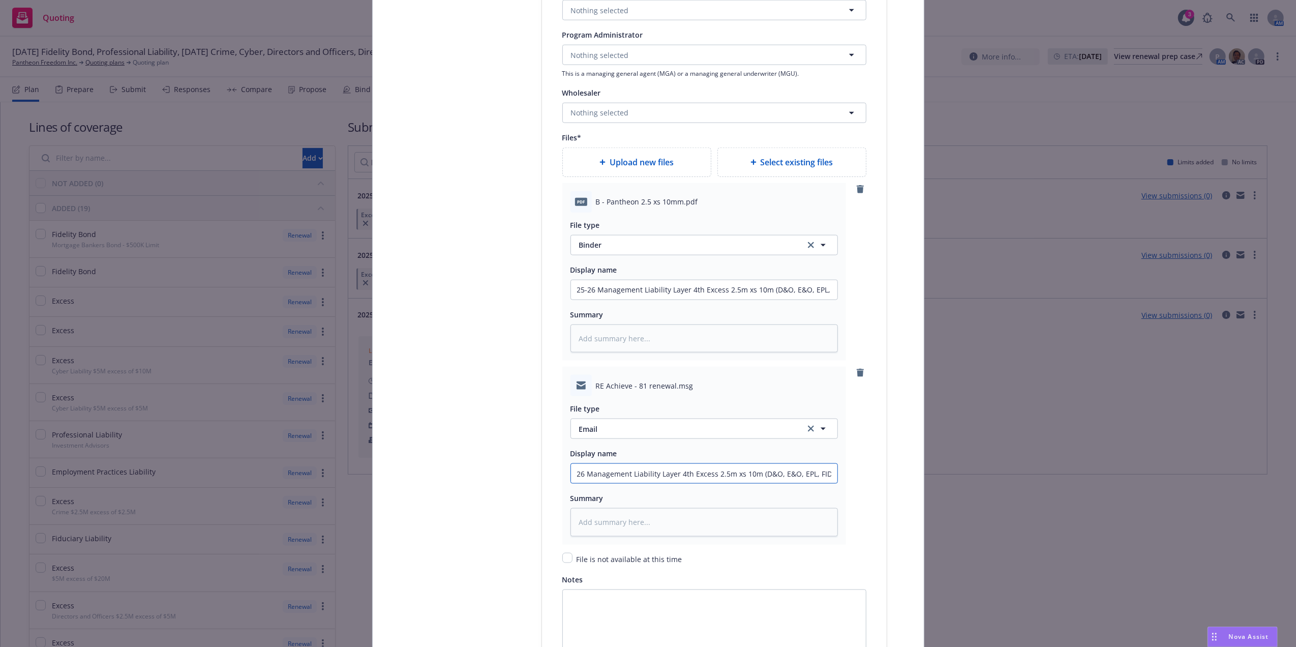
type textarea "x"
type input "25-26 Management Liability Layer 4th Excess 2.5m xs 10m (D&O, E&O, EPL, FID) B"
type textarea "x"
type input "25-26 Management Liability Layer 4th Excess 2.5m xs 10m (D&O, E&O, EPL, FID) Bi"
type textarea "x"
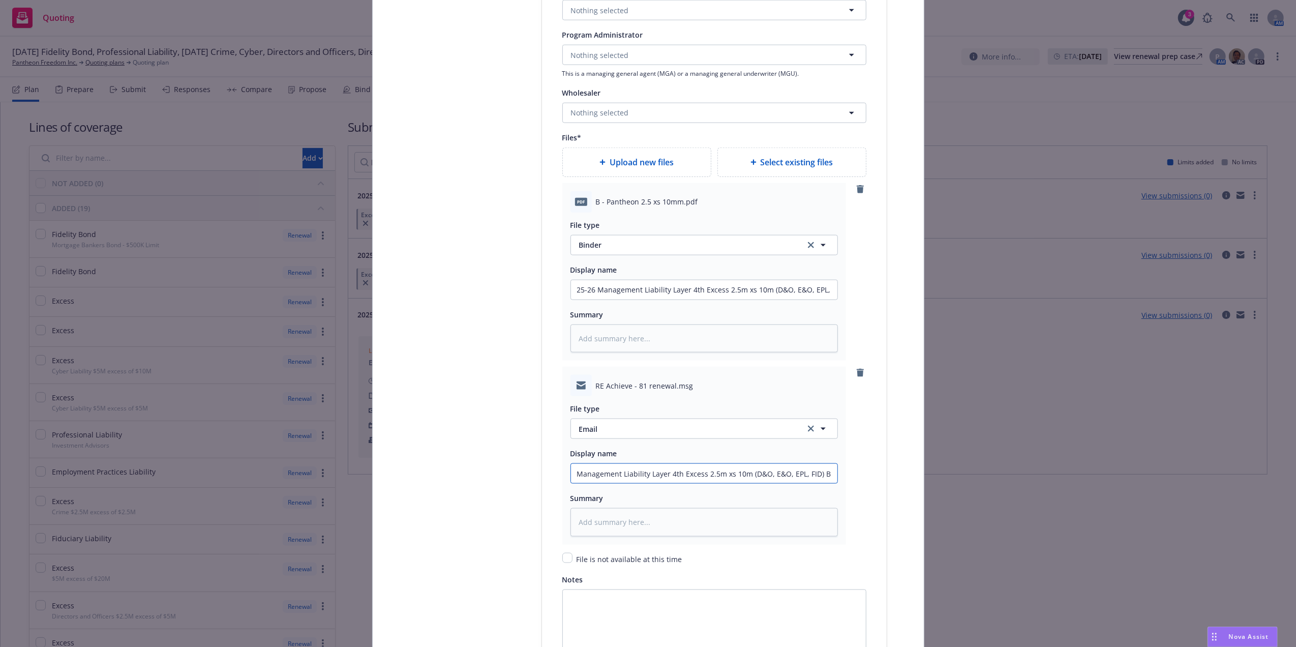
type input "25-26 Management Liability Layer 4th Excess 2.5m xs 10m (D&O, E&O, EPL, FID) Bi…"
type textarea "x"
type input "25-26 Management Liability Layer 4th Excess 2.5m xs 10m (D&O, E&O, EPL, FID) Bi…"
type textarea "x"
type input "25-26 Management Liability Layer 4th Excess 2.5m xs 10m (D&O, E&O, EPL, FID) Bi…"
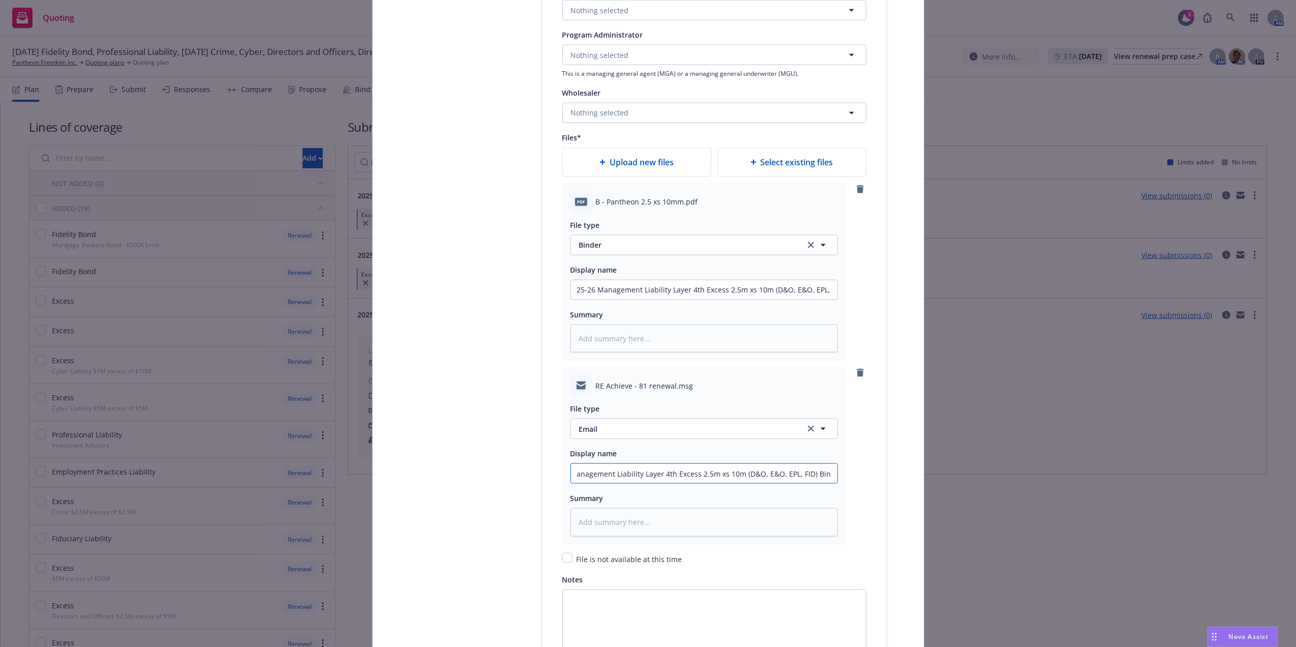
type textarea "x"
type input "25-26 Management Liability Layer 4th Excess 2.5m xs 10m (D&O, E&O, EPL, FID) Bi…"
type textarea "x"
type input "25-26 Management Liability Layer 4th Excess 2.5m xs 10m (D&O, E&O, EPL, FID) Bi…"
type textarea "x"
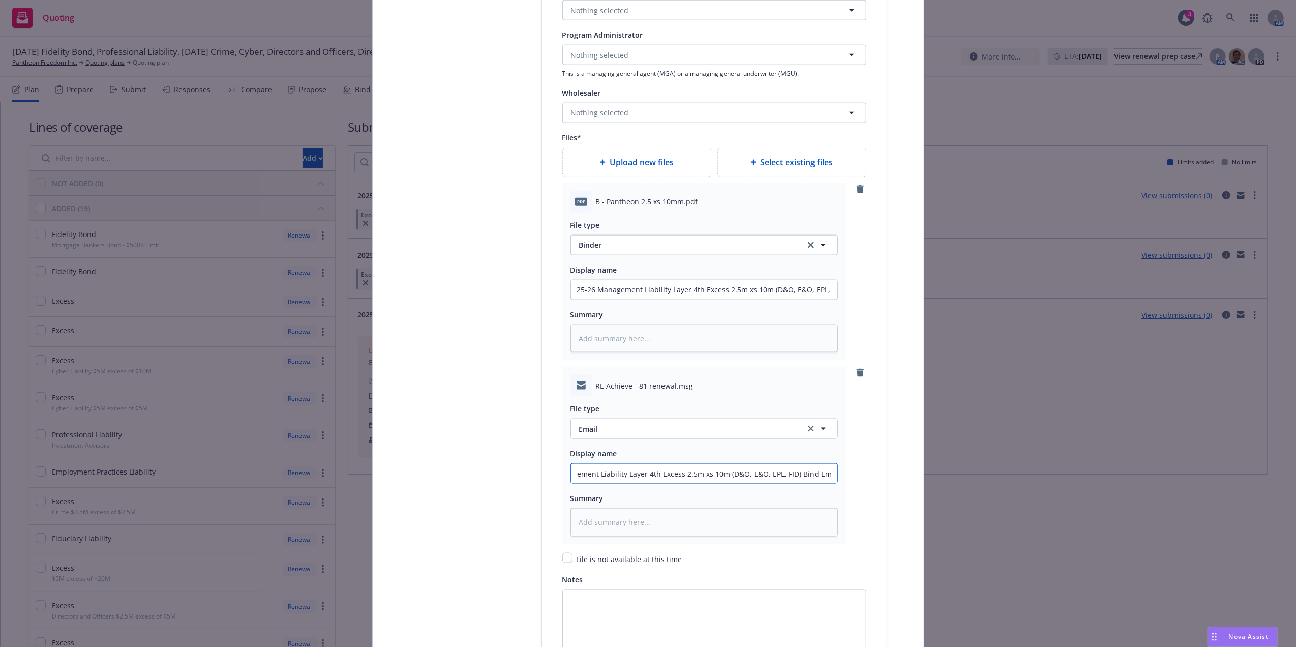
scroll to position [0, 45]
type input "25-26 Management Liability Layer 4th Excess 2.5m xs 10m (D&O, E&O, EPL, FID) Bi…"
click at [639, 280] on div "Display name 25-26 Management Liability Layer 4th Excess 2.5m xs 10m (D&O, E&O,…" at bounding box center [703, 281] width 267 height 37
click at [639, 286] on input "25-26 Management Liability Layer 4th Excess 2.5m xs 10m (D&O, E&O, EPL, FID)" at bounding box center [704, 289] width 266 height 19
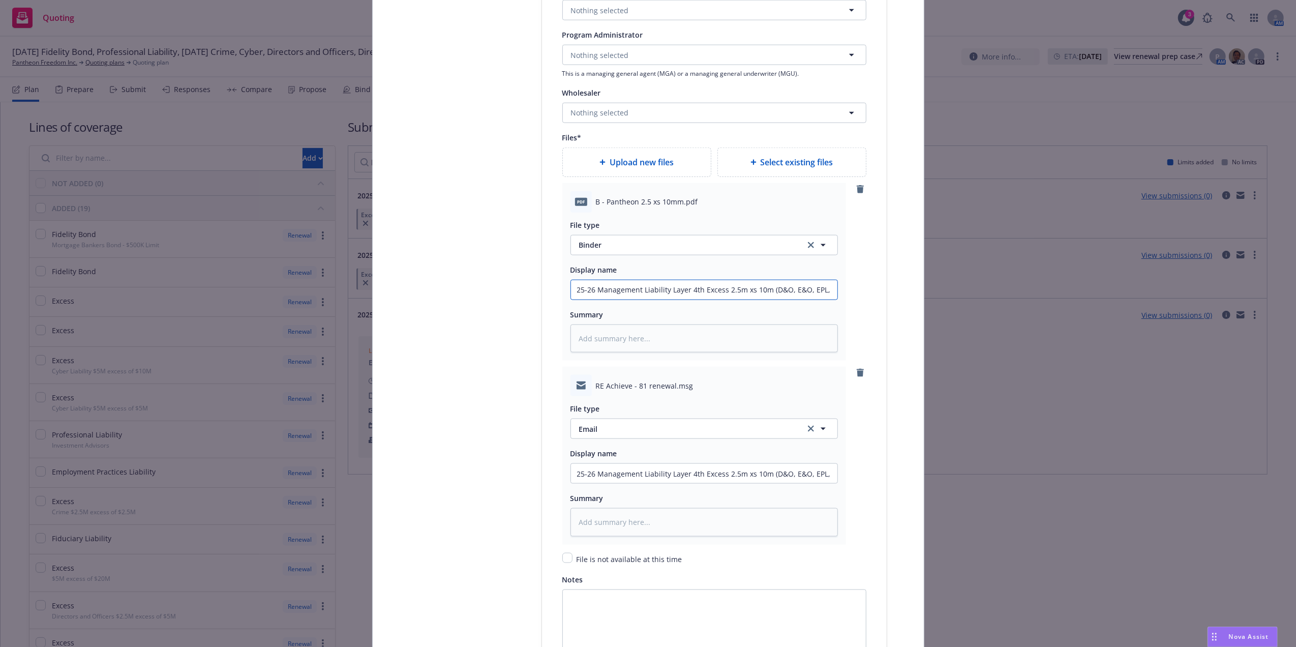
scroll to position [0, 9]
type textarea "x"
type input "25-26 Management Liability Layer 4th Excess 2.5m xs 10m (D&O, E&O, EPL, FID)"
type textarea "x"
type input "25-26 Management Liability Layer 4th Excess 2.5m xs 10m (D&O, E&O, EPL, FID) B"
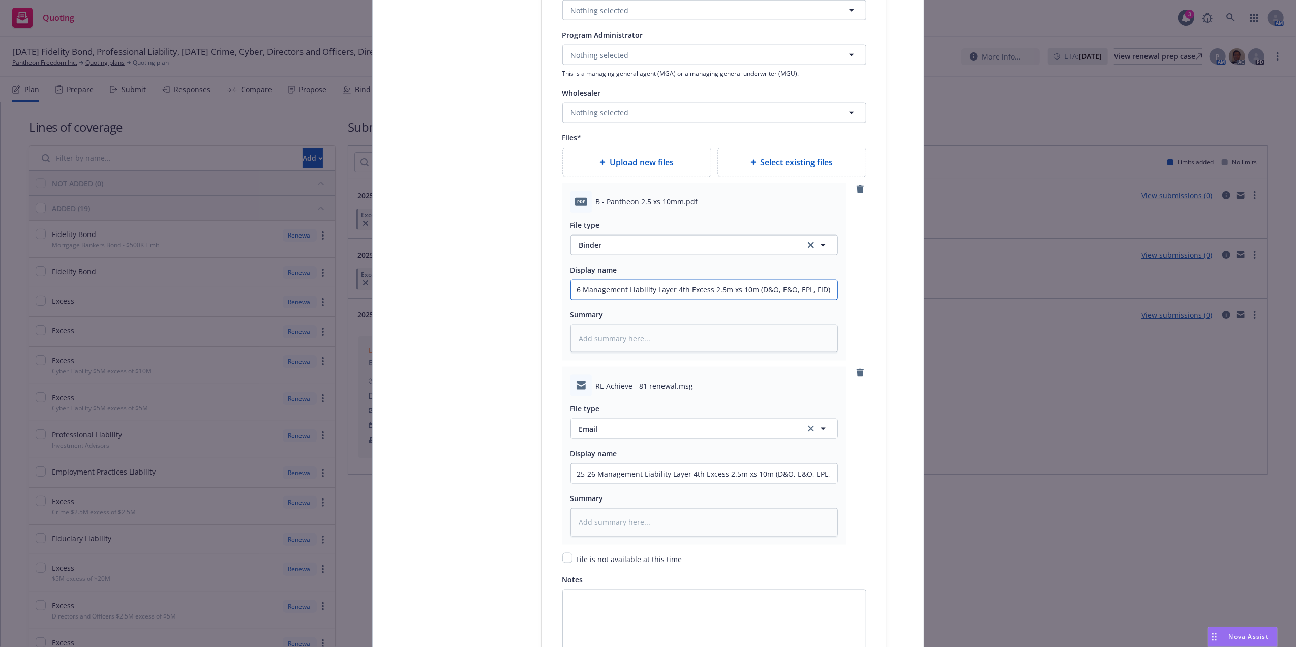
type textarea "x"
type input "25-26 Management Liability Layer 4th Excess 2.5m xs 10m (D&O, E&O, EPL, FID) Bi"
type textarea "x"
type input "25-26 Management Liability Layer 4th Excess 2.5m xs 10m (D&O, E&O, EPL, FID) Bi…"
type textarea "x"
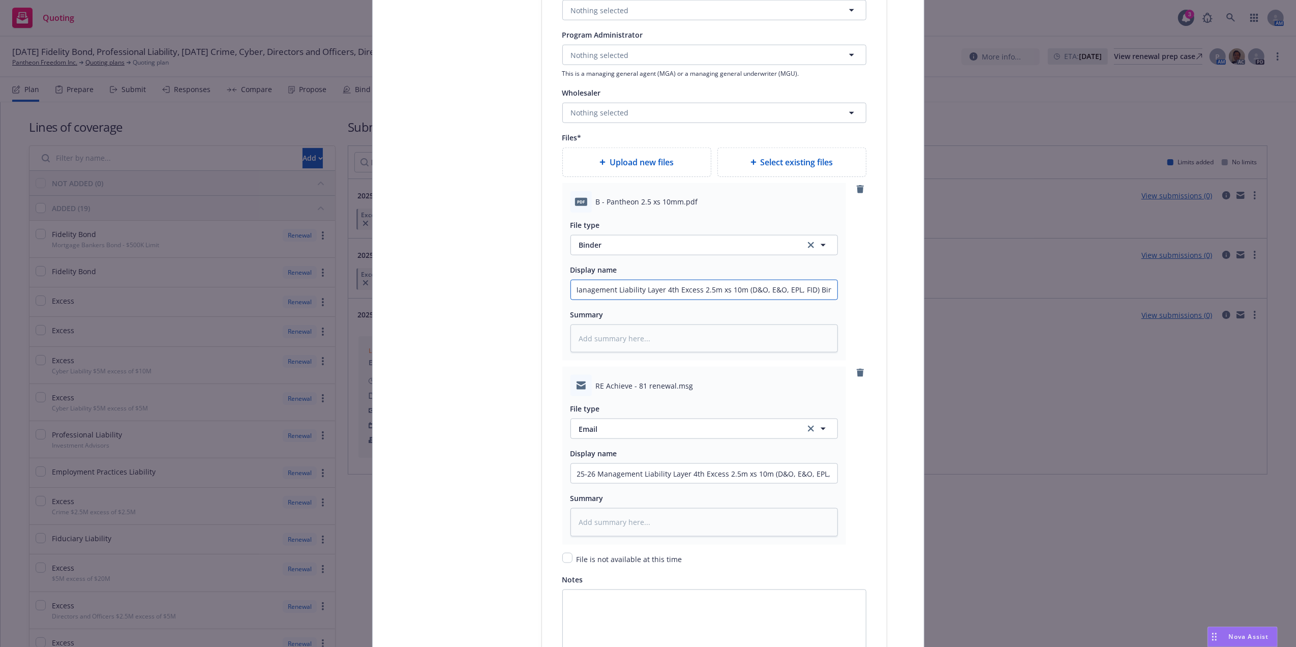
type input "25-26 Management Liability Layer 4th Excess 2.5m xs 10m (D&O, E&O, EPL, FID) Bi…"
type textarea "x"
type input "25-26 Management Liability Layer 4th Excess 2.5m xs 10m (D&O, E&O, EPL, FID) Bi…"
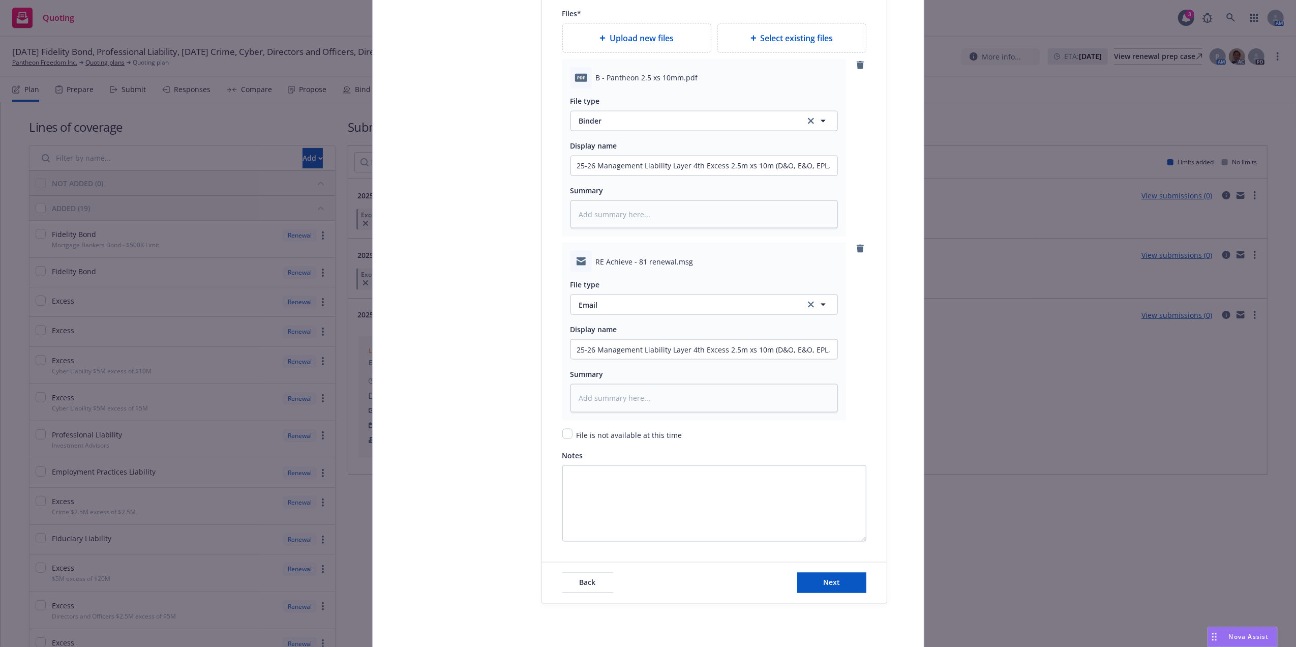
scroll to position [1424, 0]
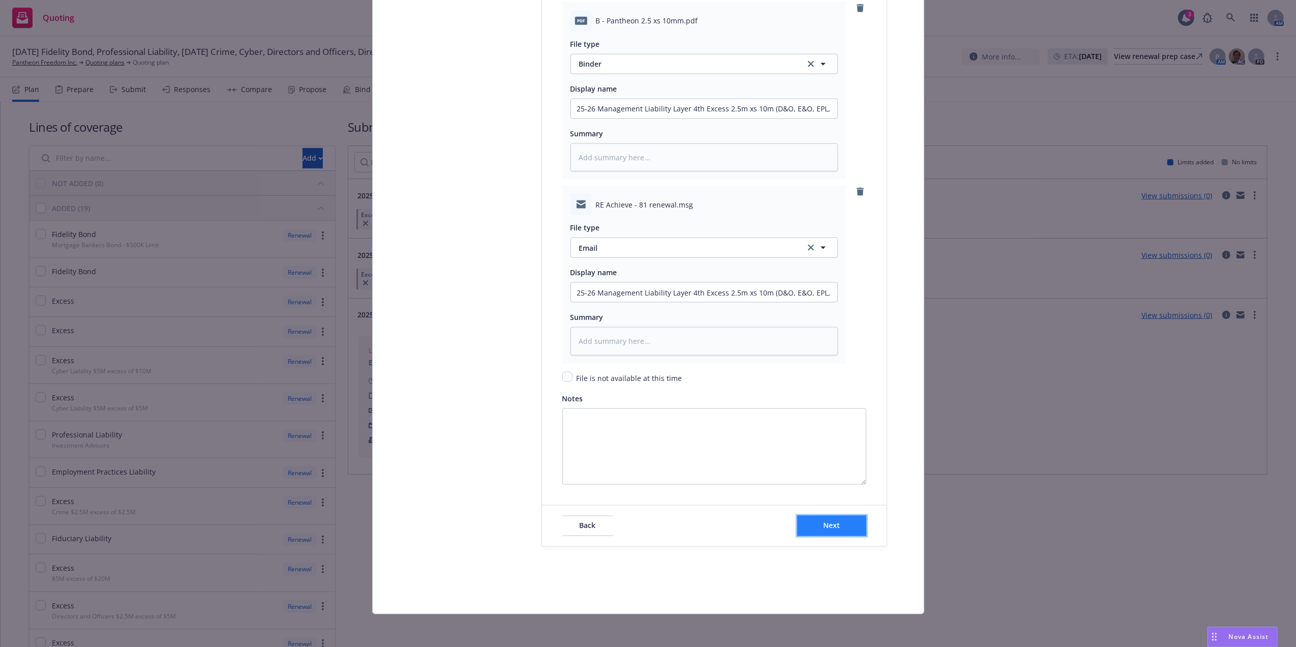
click at [639, 291] on button "Next" at bounding box center [831, 525] width 69 height 20
type textarea "x"
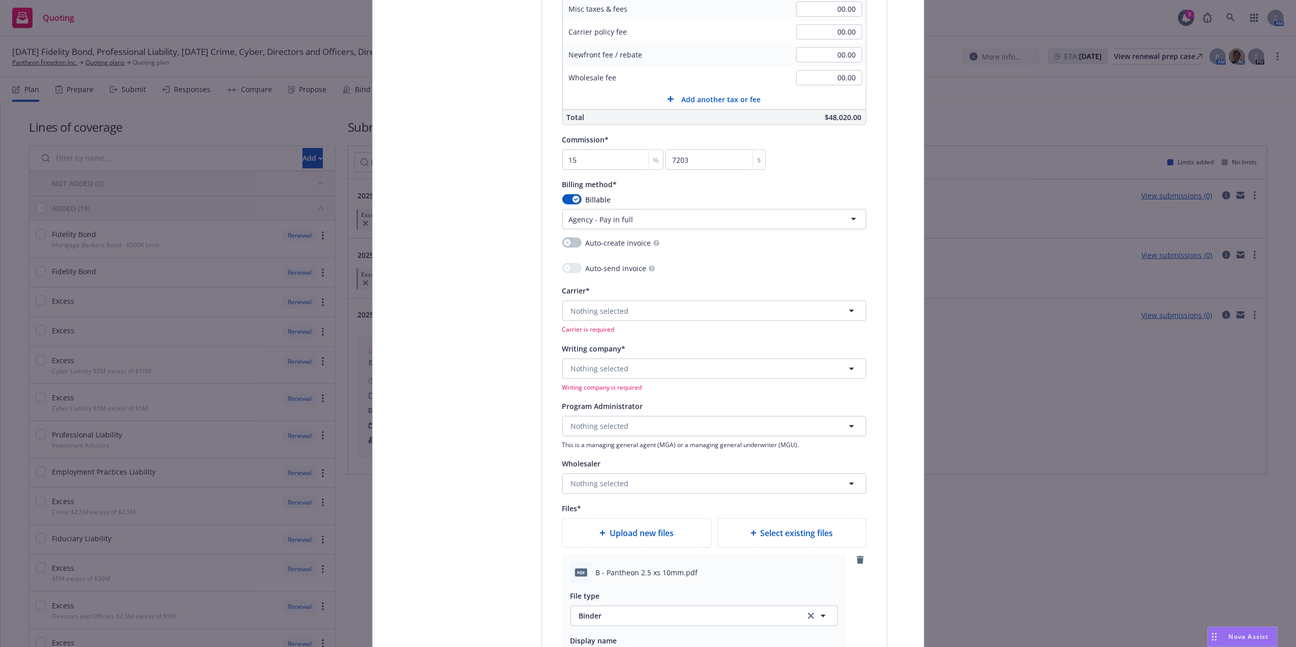
scroll to position [893, 0]
click at [594, 291] on button "Nothing selected" at bounding box center [714, 370] width 304 height 20
type input "mitsui sumi"
click at [622, 291] on button "Nothing selected" at bounding box center [714, 370] width 304 height 20
type input "msig sp"
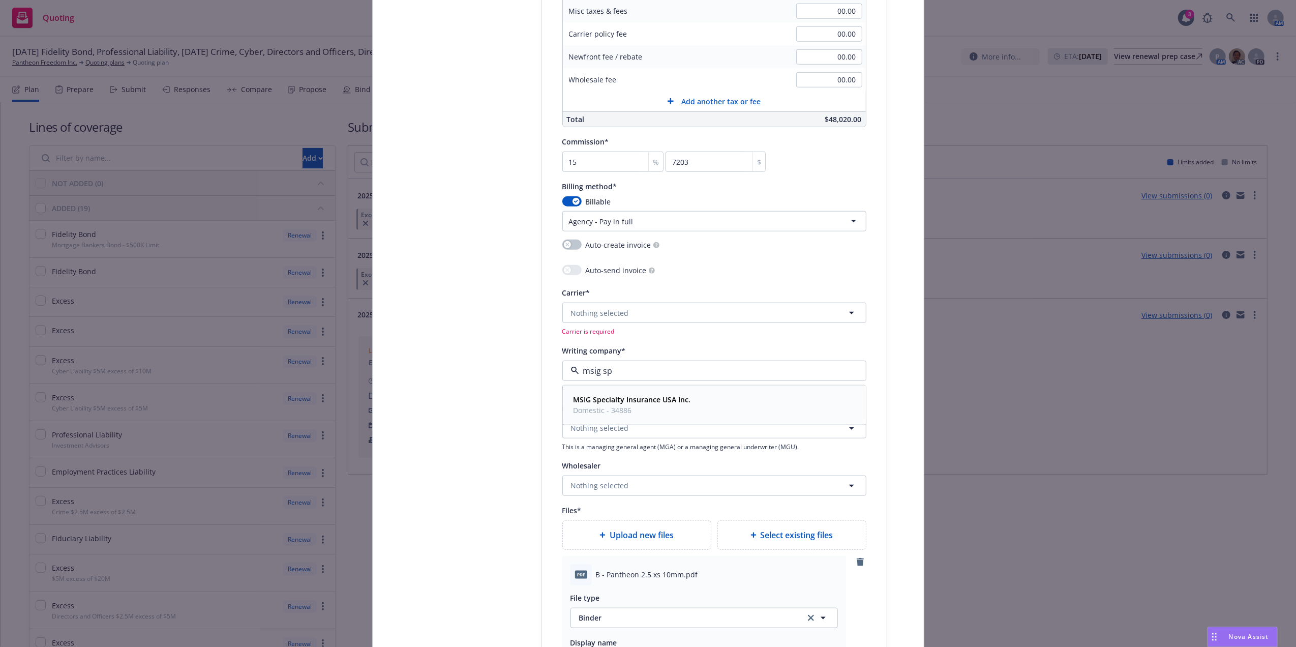
click at [615, 291] on strong "MSIG Specialty Insurance USA Inc." at bounding box center [631, 399] width 117 height 10
type textarea "x"
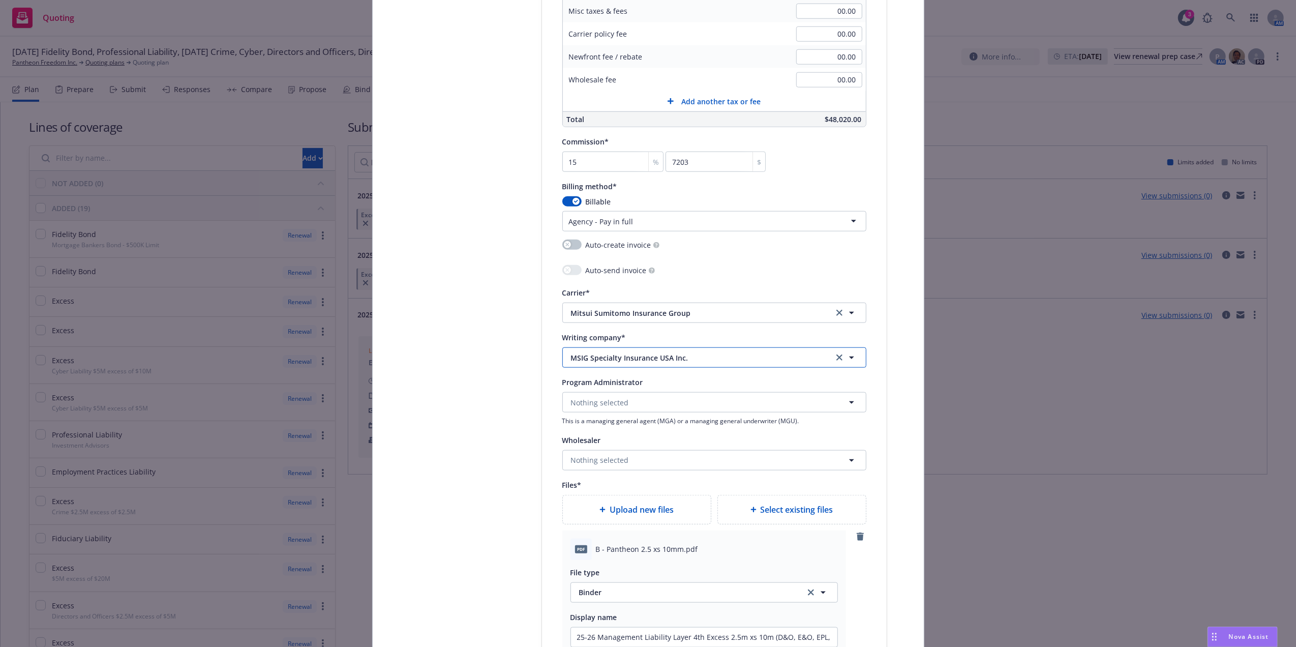
click at [639, 291] on span "MSIG Specialty Insurance USA Inc." at bounding box center [694, 357] width 247 height 11
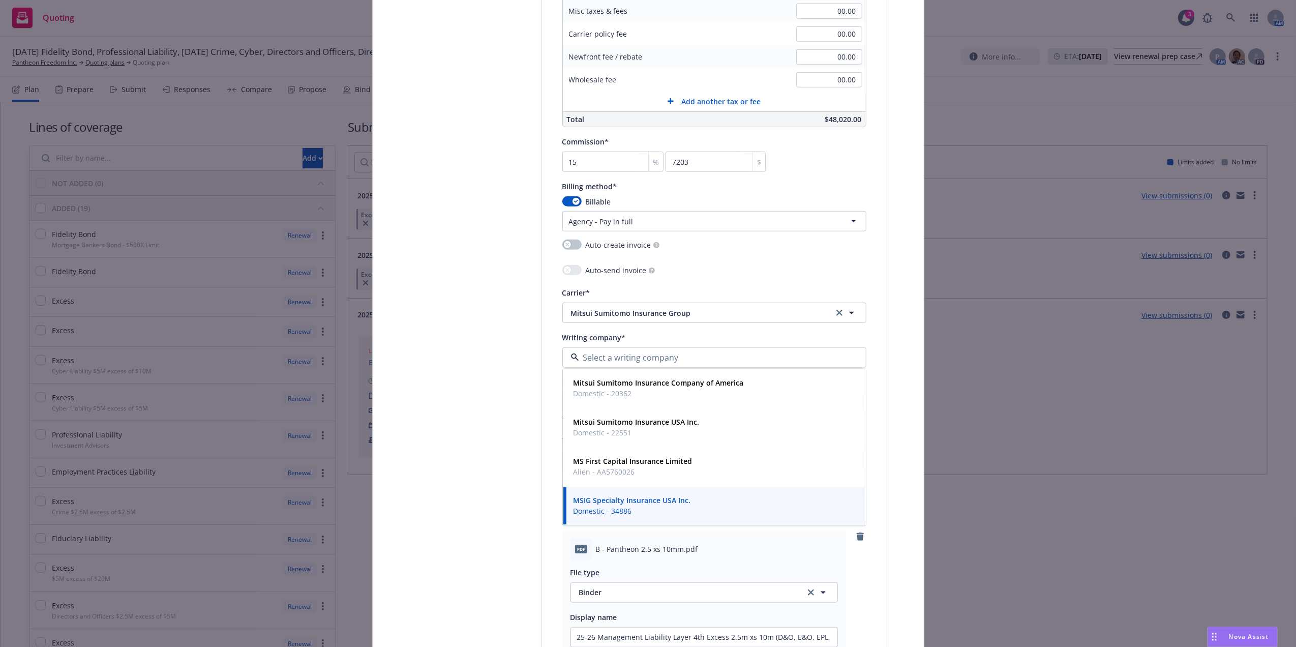
click at [639, 291] on input at bounding box center [712, 357] width 266 height 12
paste input "Mitsui Sumitomo Insurance Company of America"
type input "Mitsui Sumitomo Insurance Company of America"
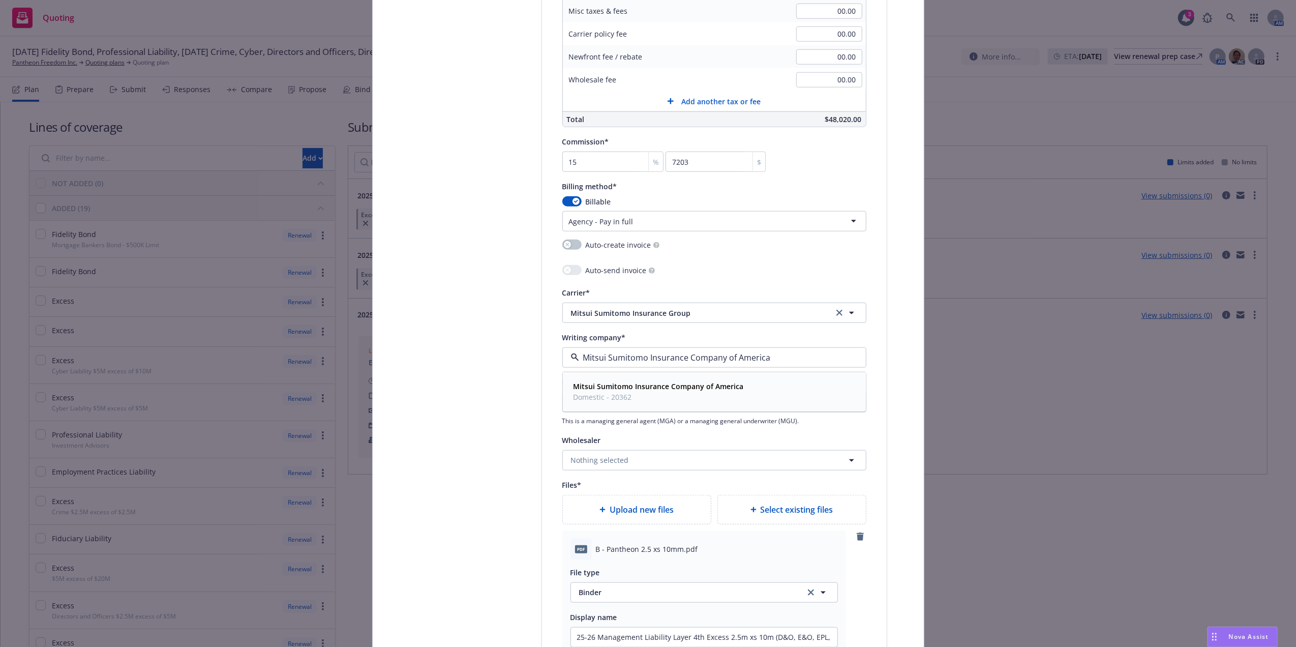
click at [639, 291] on strong "Mitsui Sumitomo Insurance Company of America" at bounding box center [658, 386] width 170 height 10
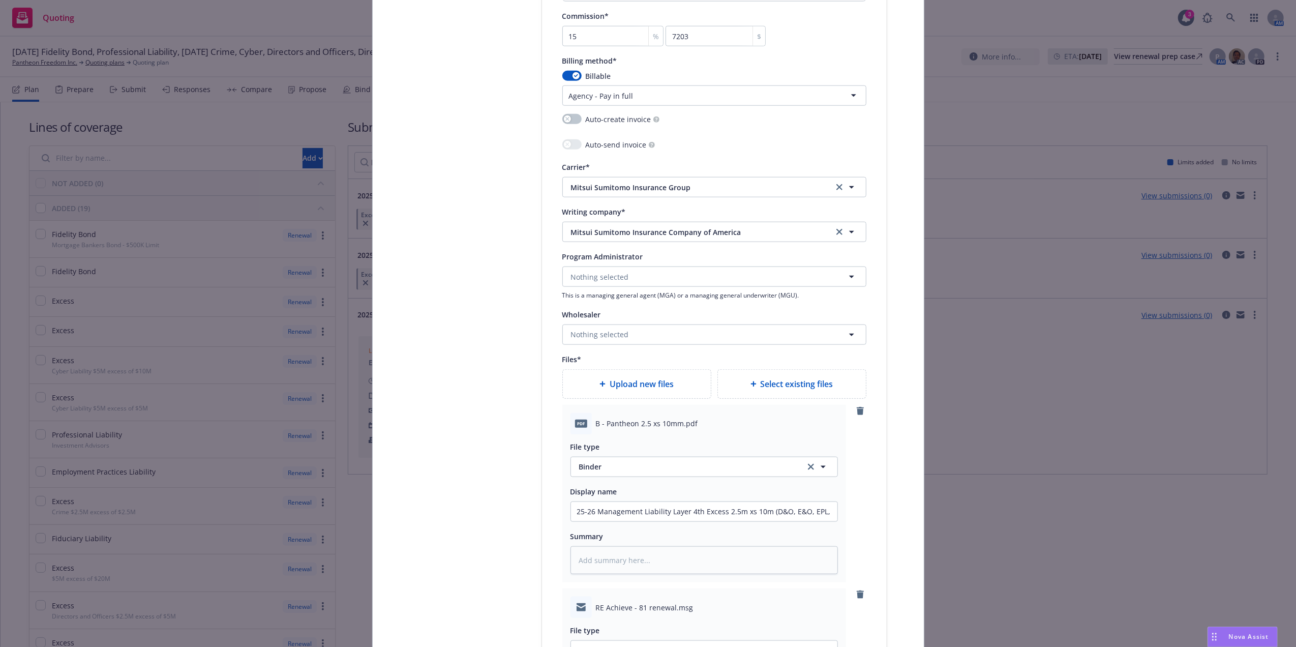
scroll to position [1424, 0]
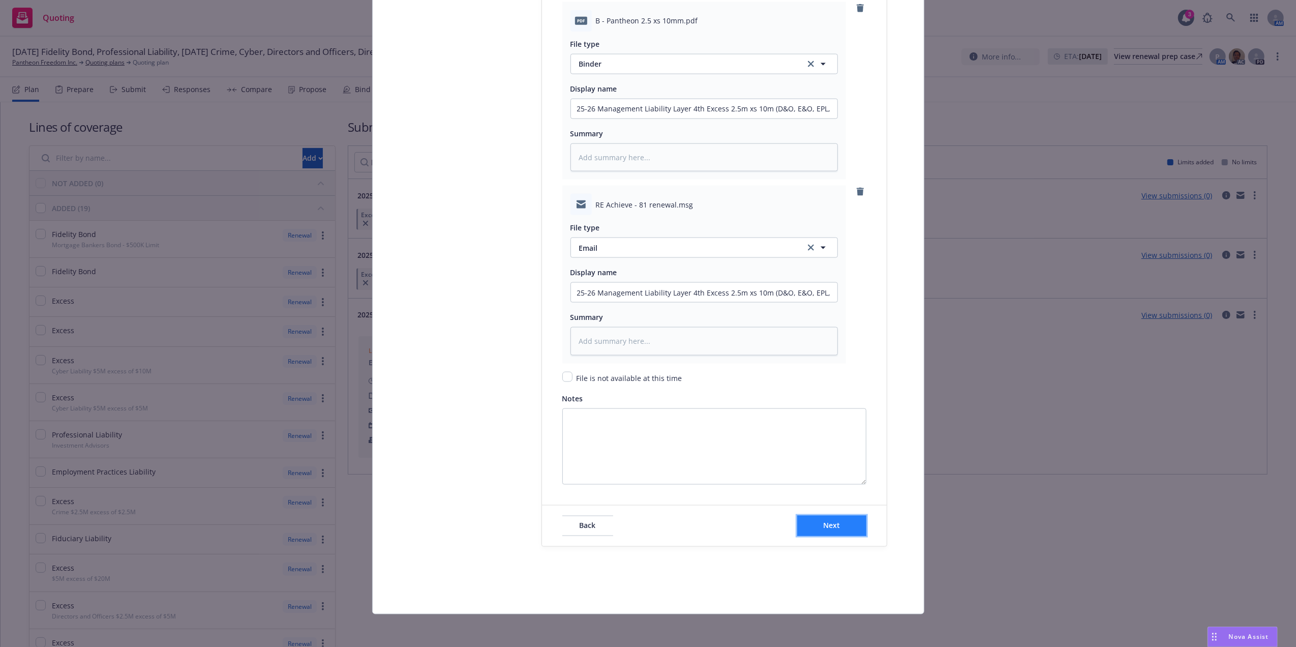
click at [639, 291] on button "Next" at bounding box center [831, 525] width 69 height 20
type textarea "x"
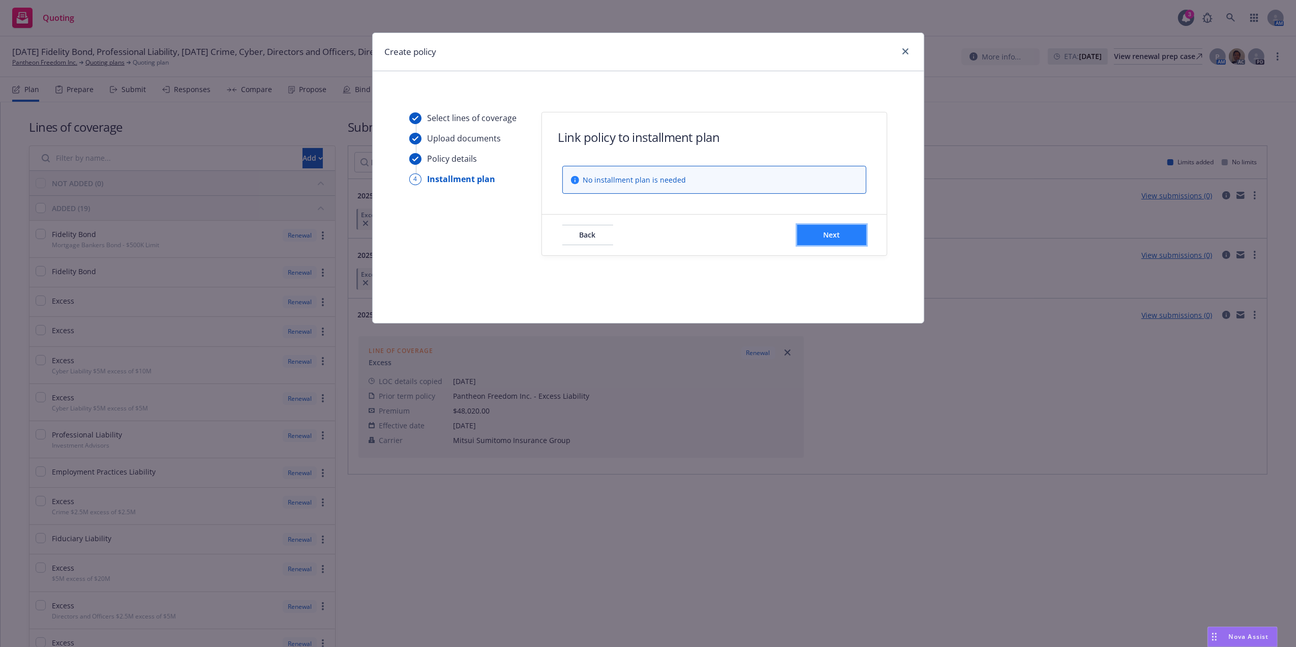
click at [639, 235] on span "Next" at bounding box center [831, 235] width 17 height 10
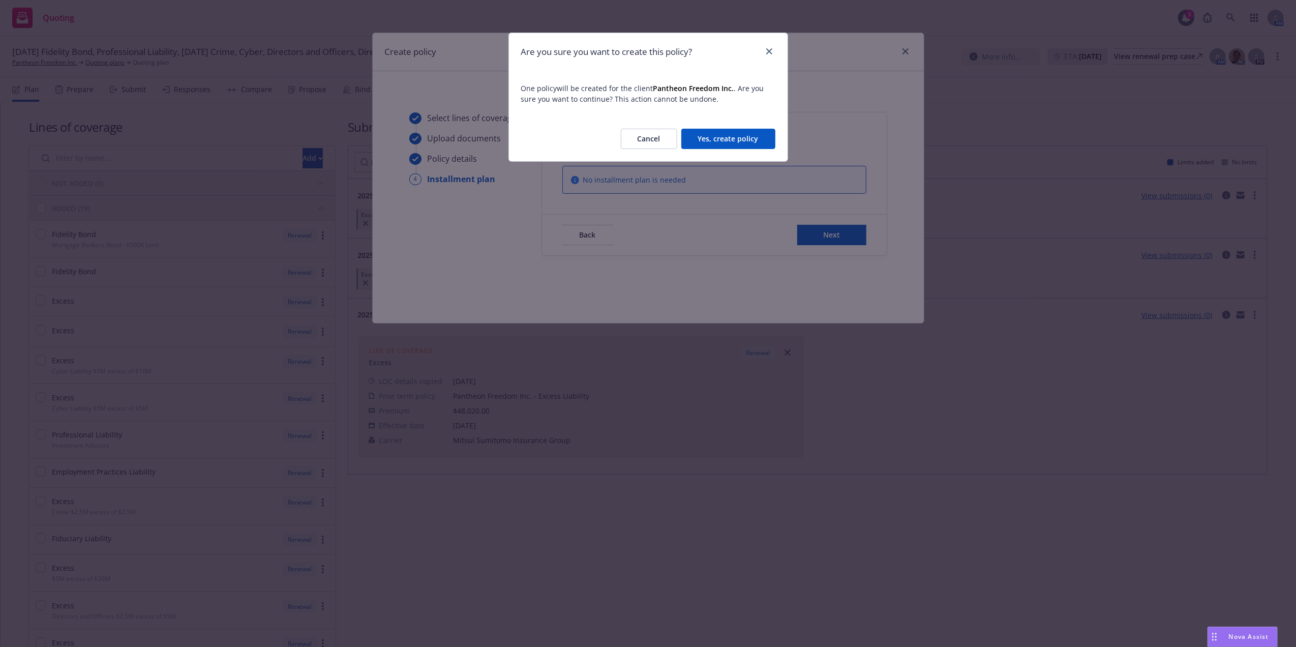
click at [639, 132] on button "Yes, create policy" at bounding box center [728, 139] width 94 height 20
